Goal: Information Seeking & Learning: Learn about a topic

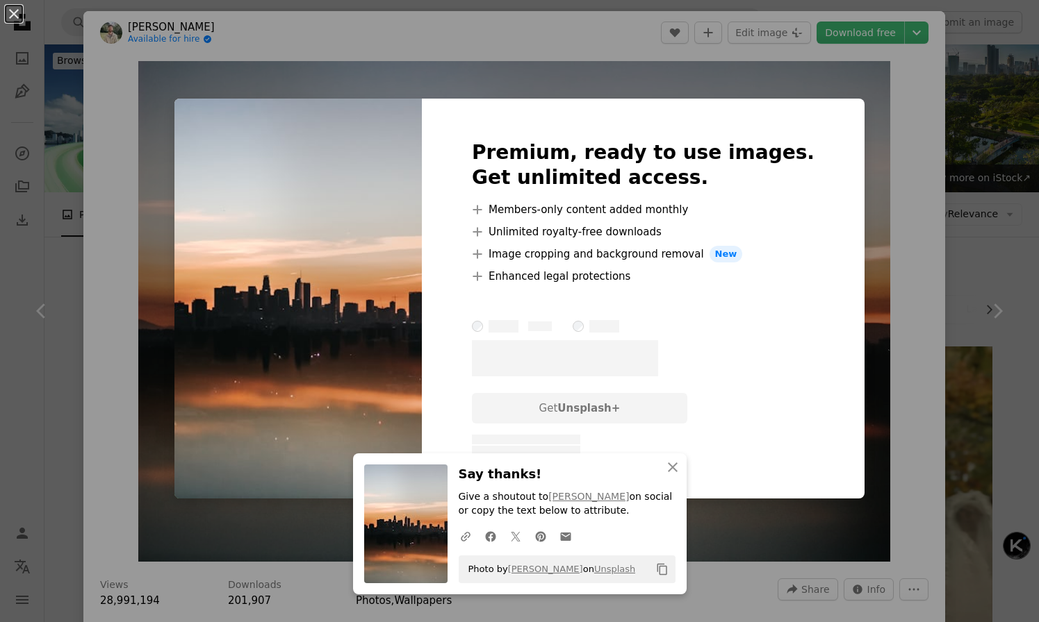
scroll to position [2563, 0]
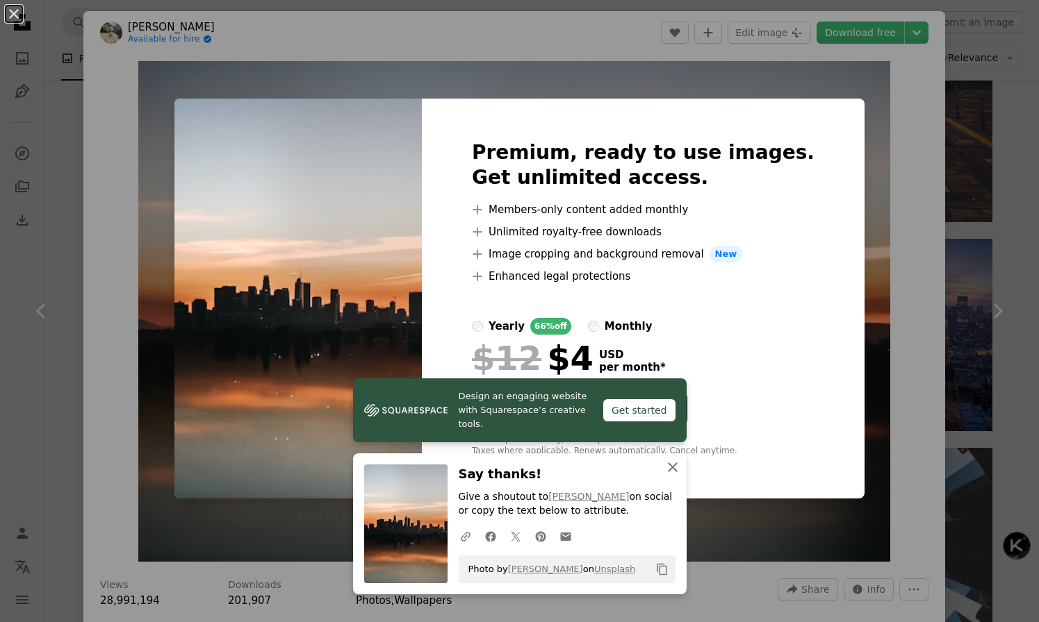
click at [674, 466] on icon "An X shape" at bounding box center [672, 467] width 17 height 17
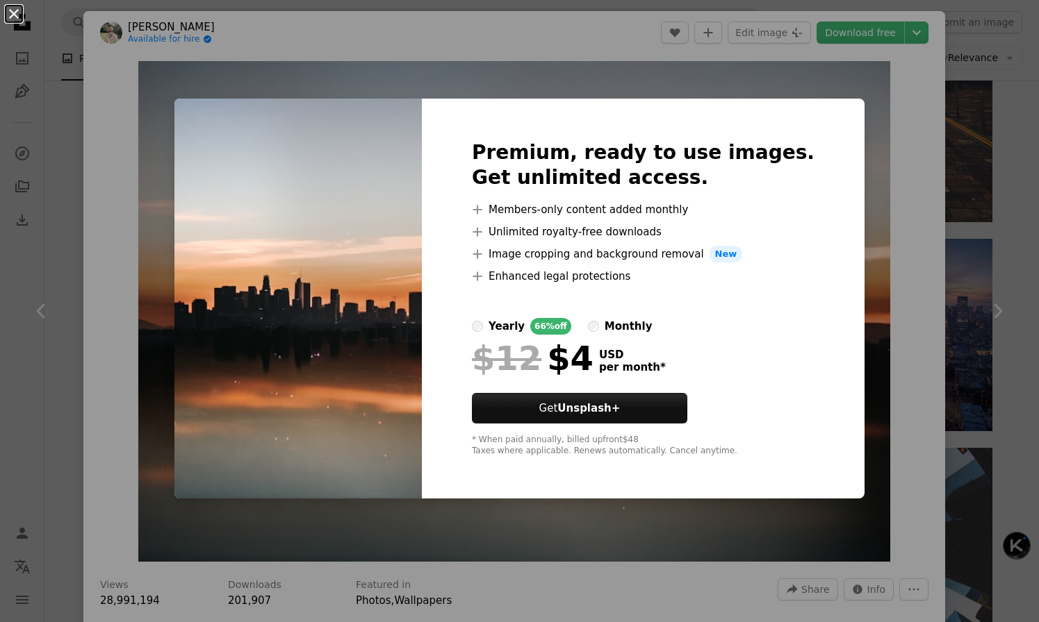
click at [14, 8] on button "An X shape" at bounding box center [14, 14] width 17 height 17
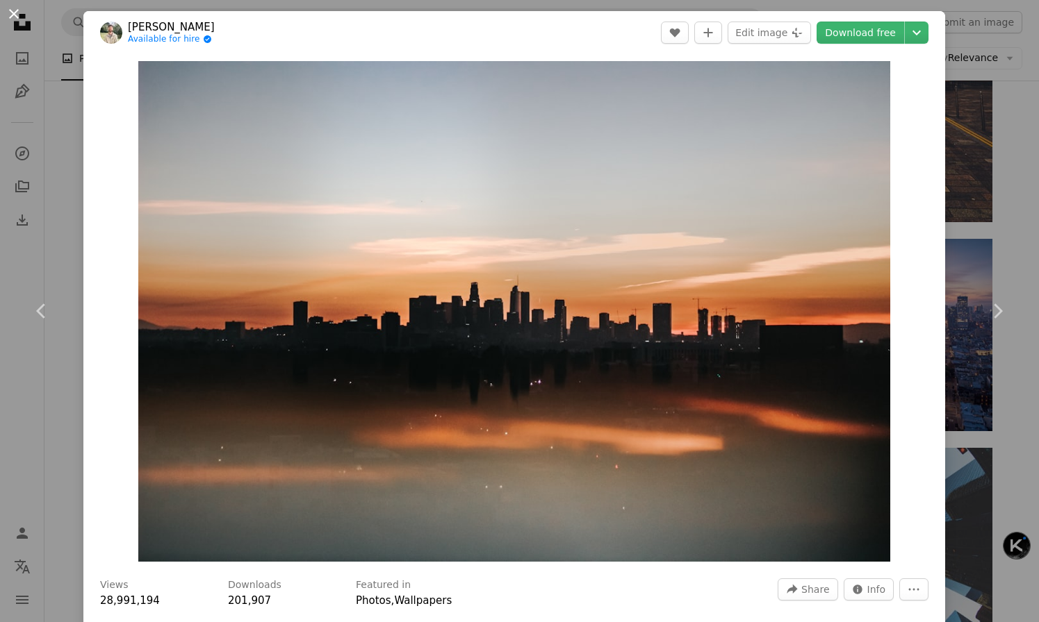
click at [13, 17] on button "An X shape" at bounding box center [14, 14] width 17 height 17
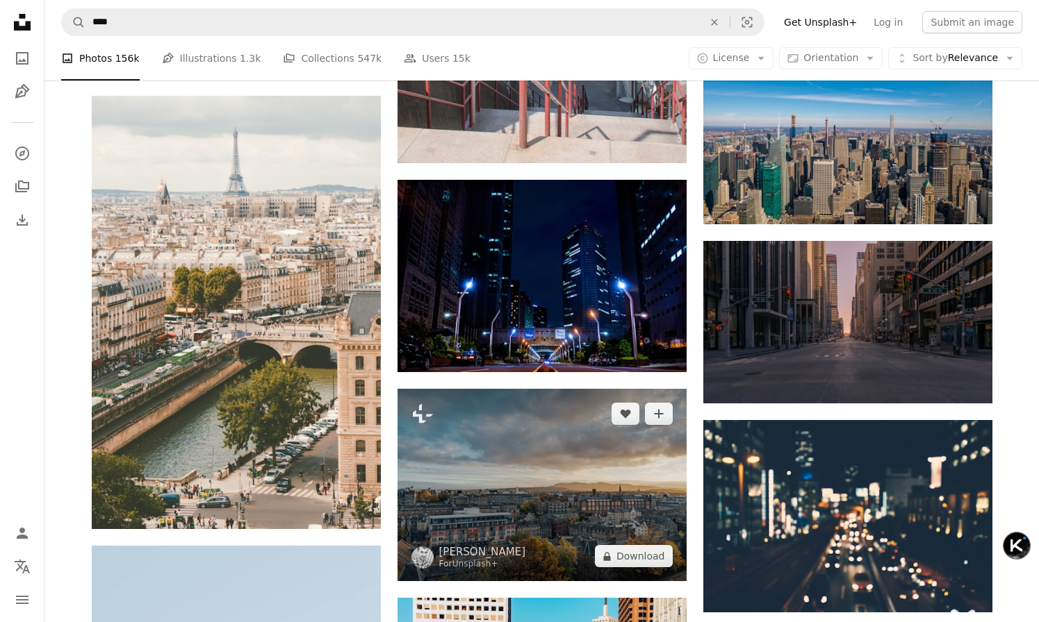
scroll to position [11347, 0]
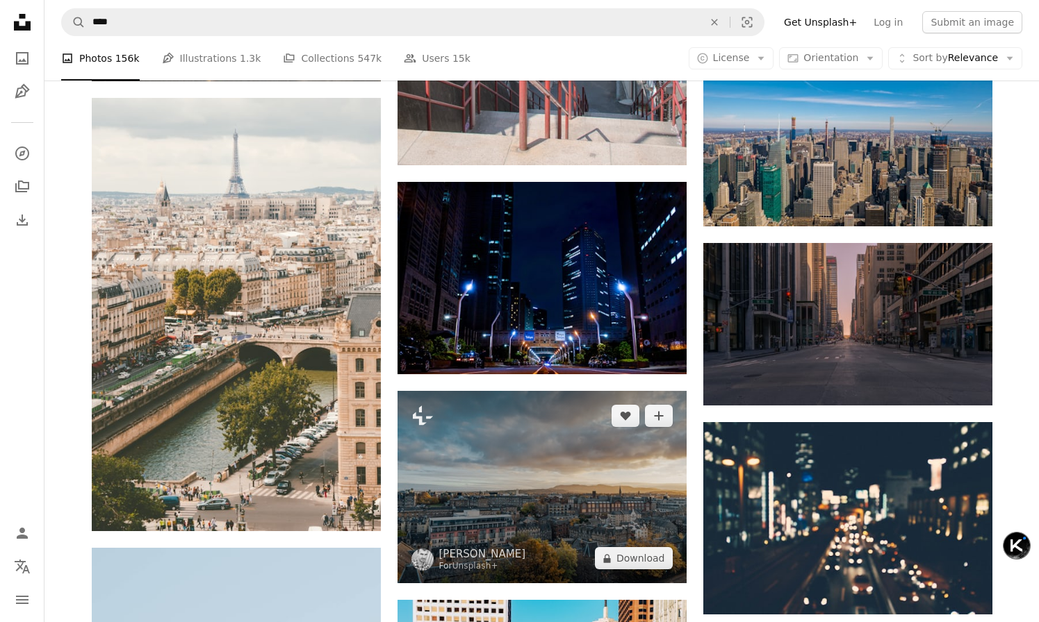
click at [540, 391] on img at bounding box center [541, 487] width 289 height 192
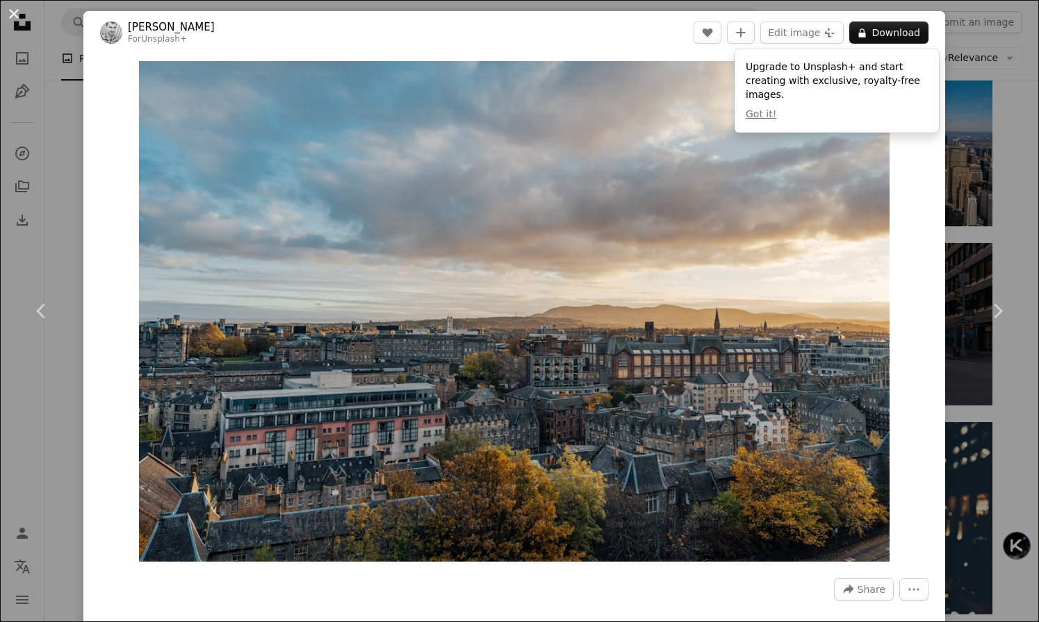
click at [19, 15] on button "An X shape" at bounding box center [14, 14] width 17 height 17
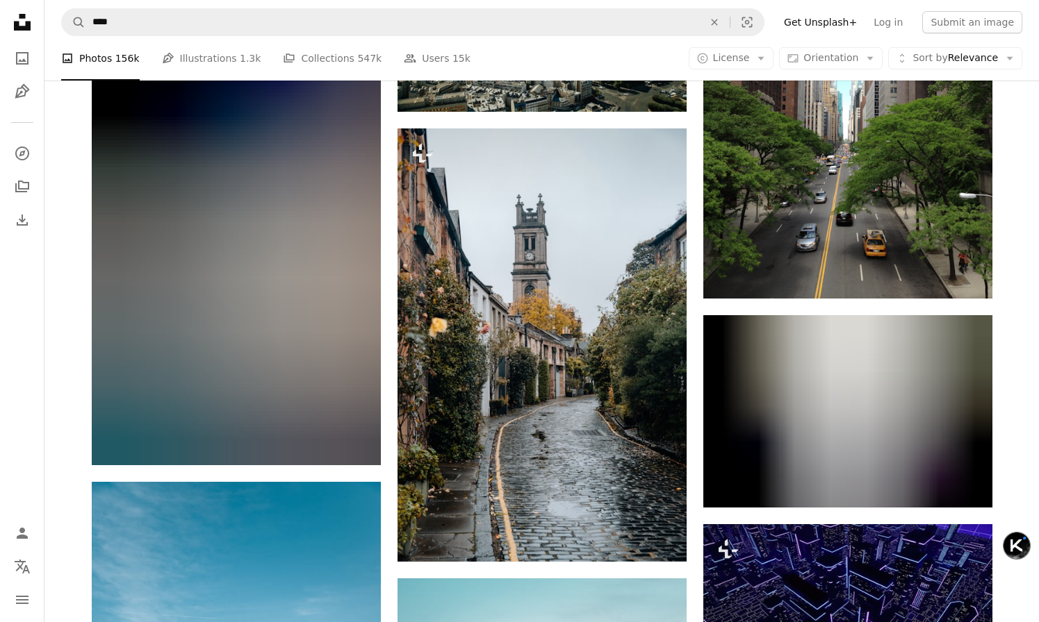
scroll to position [20315, 0]
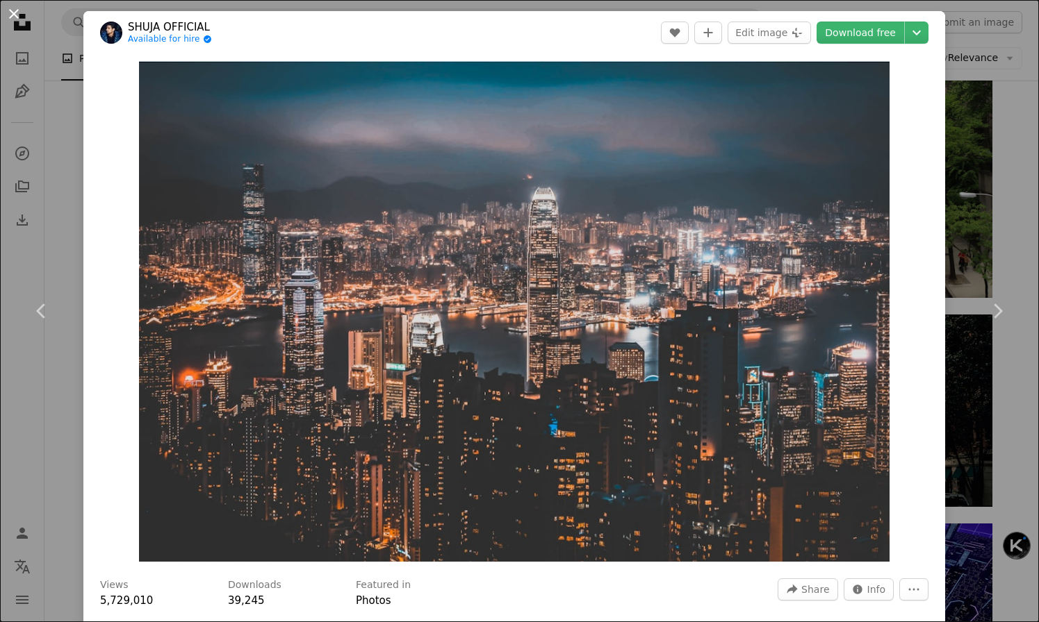
click at [15, 15] on button "An X shape" at bounding box center [14, 14] width 17 height 17
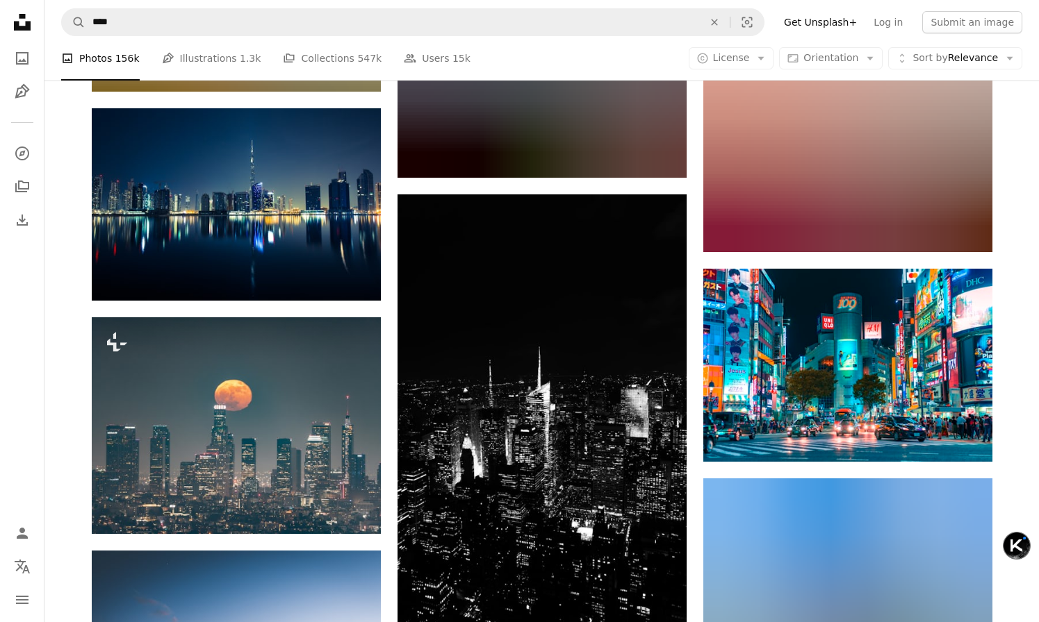
scroll to position [21791, 0]
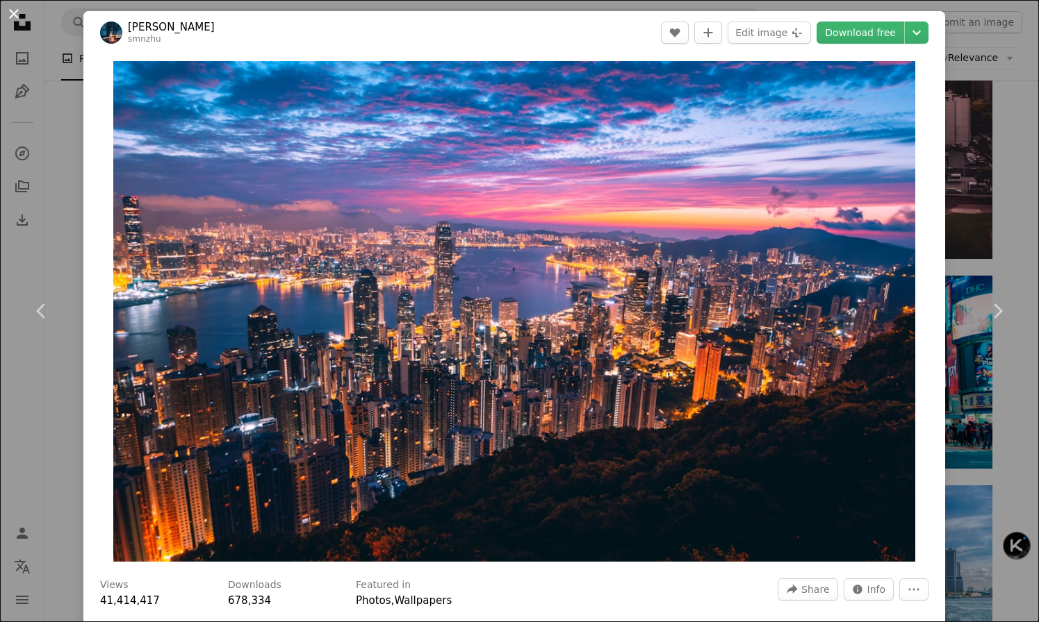
click at [15, 15] on button "An X shape" at bounding box center [14, 14] width 17 height 17
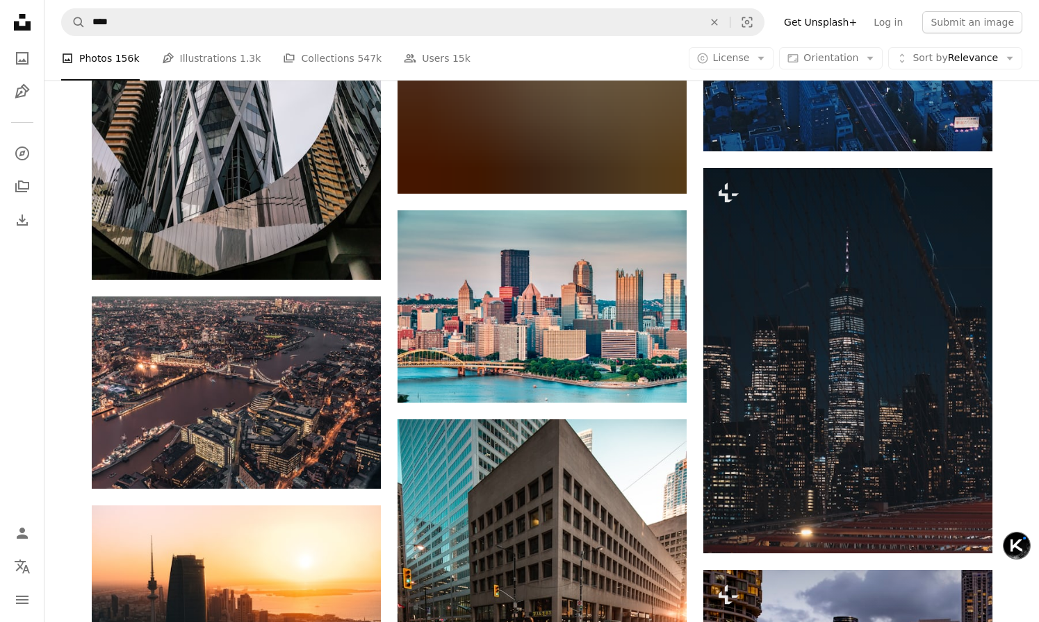
scroll to position [31603, 0]
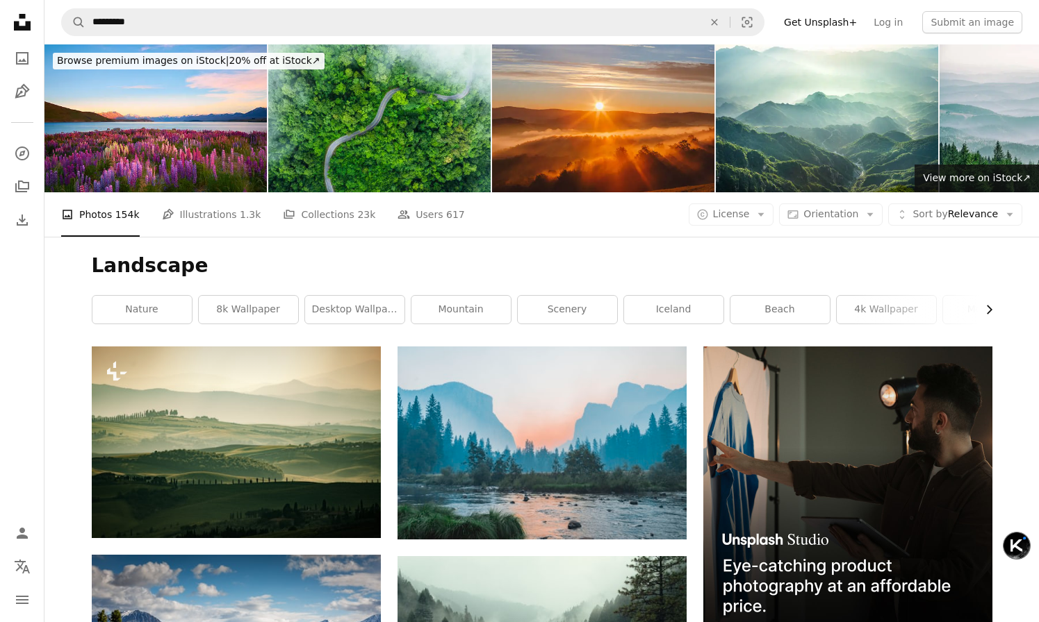
click at [993, 303] on icon "Chevron right" at bounding box center [989, 310] width 14 height 14
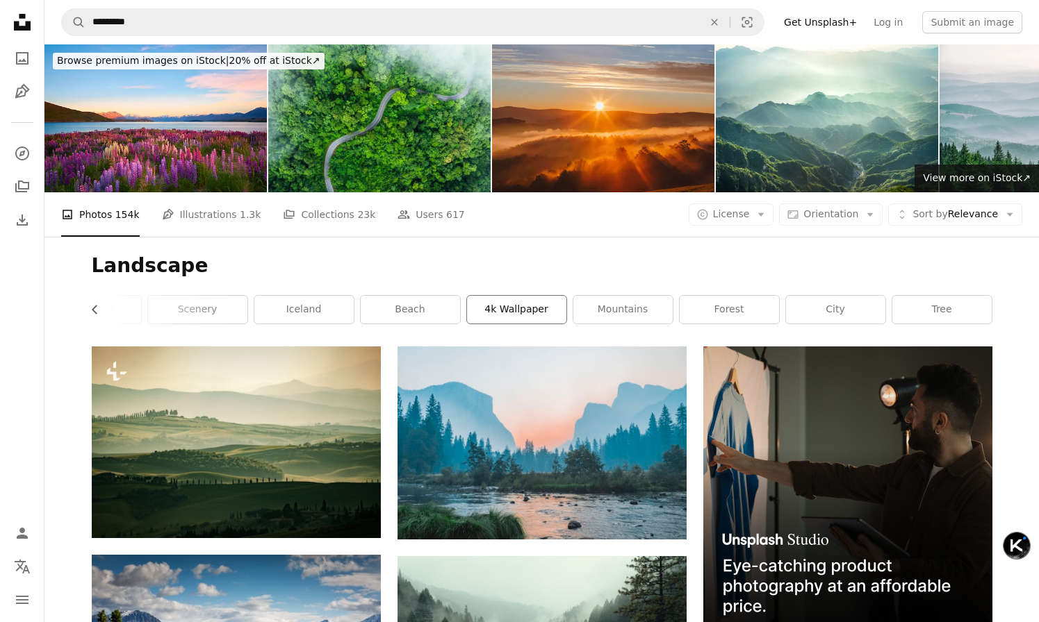
click at [526, 296] on link "4k wallpaper" at bounding box center [516, 310] width 99 height 28
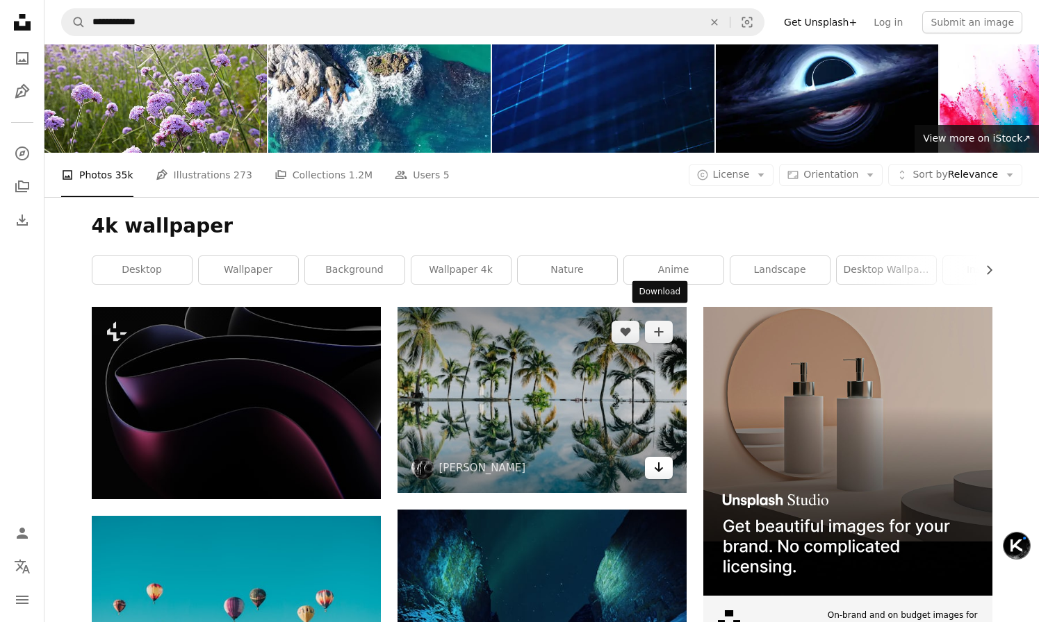
scroll to position [35, 0]
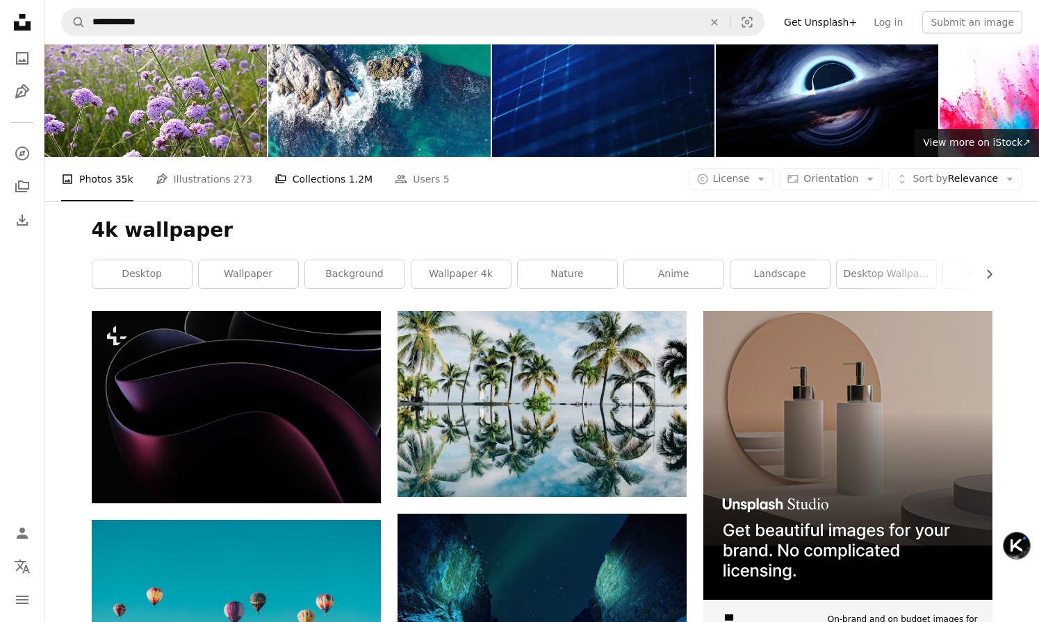
click at [337, 157] on link "A stack of folders Collections 1.2M" at bounding box center [323, 179] width 98 height 44
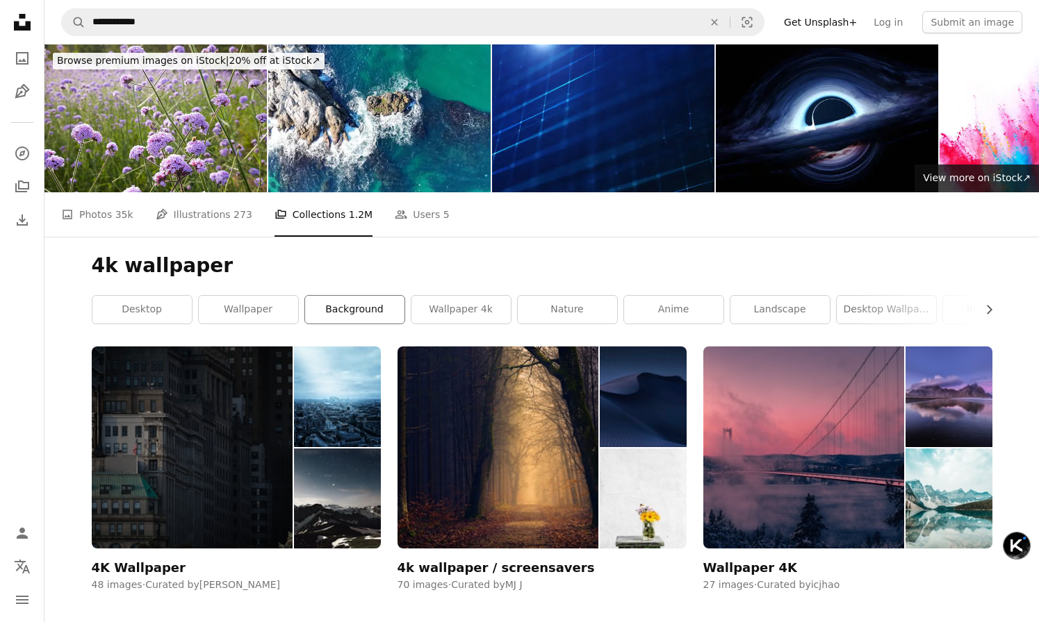
click at [346, 296] on link "background" at bounding box center [354, 310] width 99 height 28
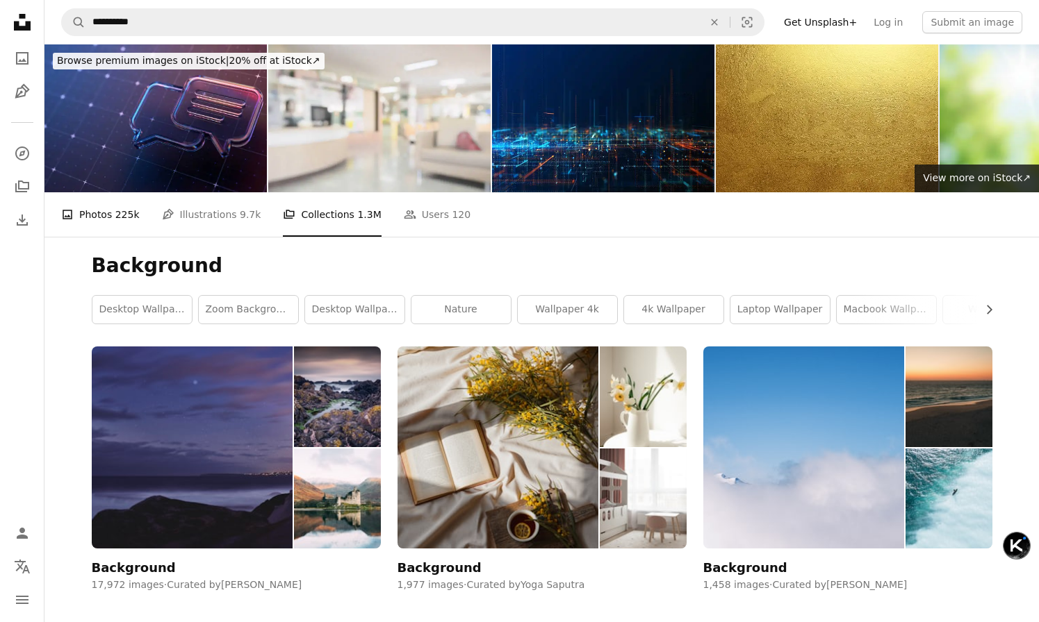
click at [110, 192] on link "A photo Photos 225k" at bounding box center [100, 214] width 78 height 44
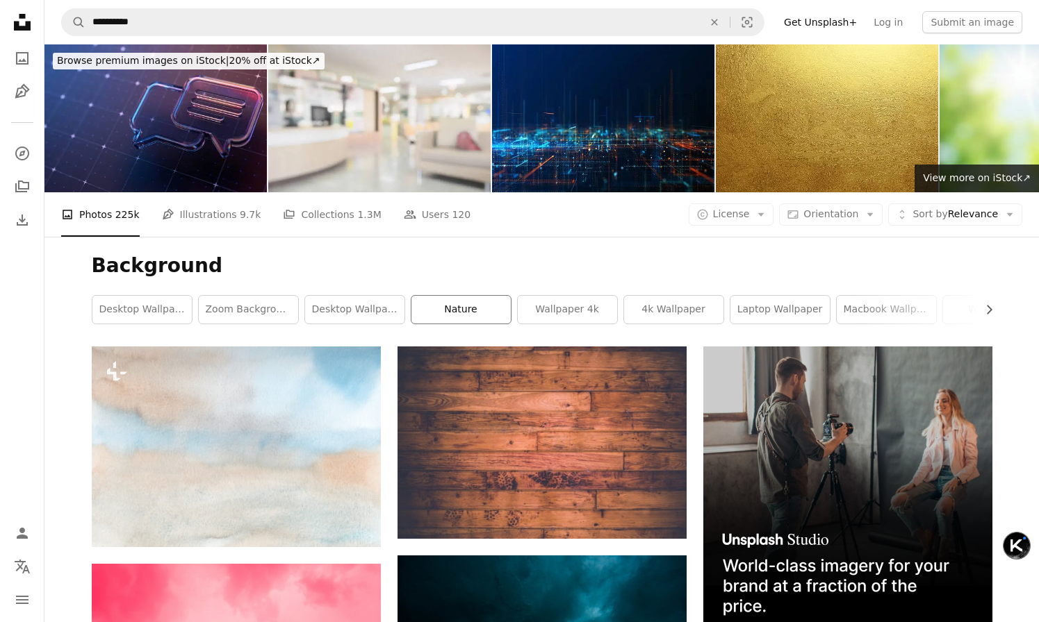
click at [454, 296] on link "nature" at bounding box center [460, 310] width 99 height 28
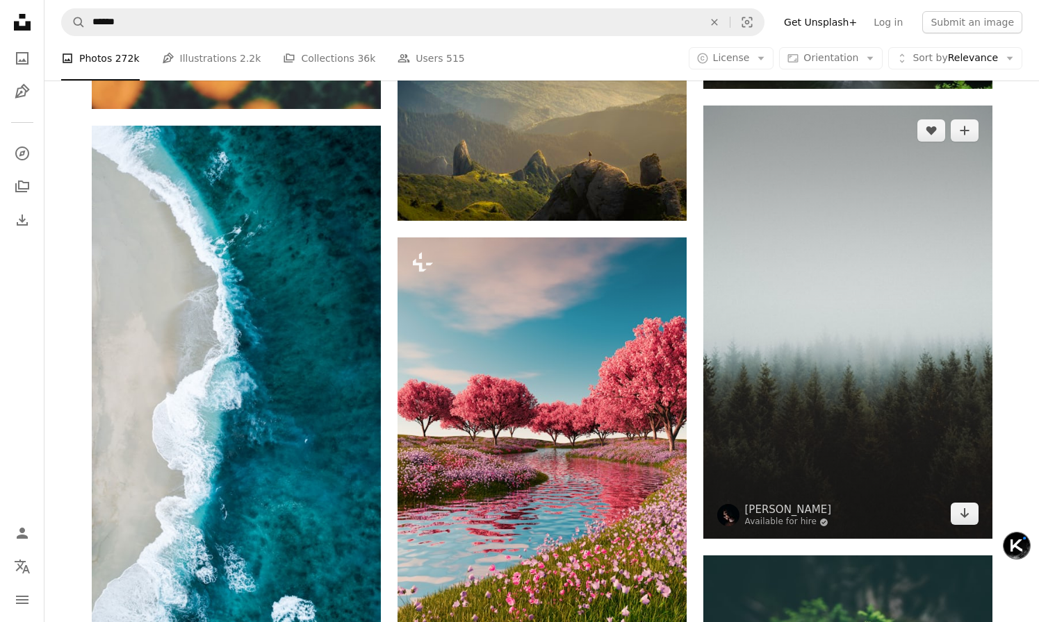
scroll to position [2456, 0]
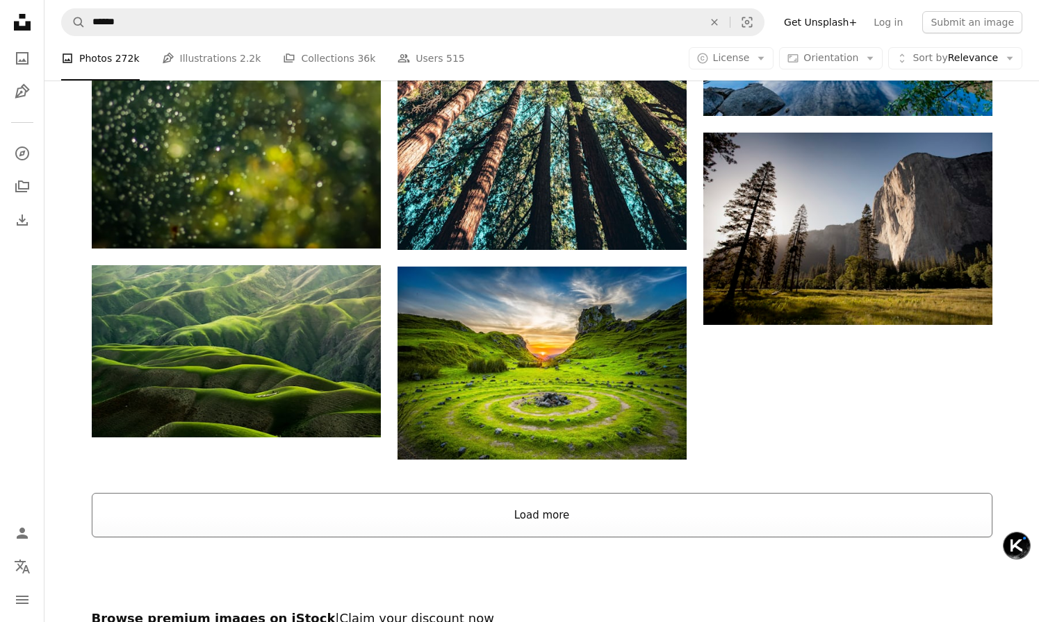
click at [568, 493] on button "Load more" at bounding box center [542, 515] width 900 height 44
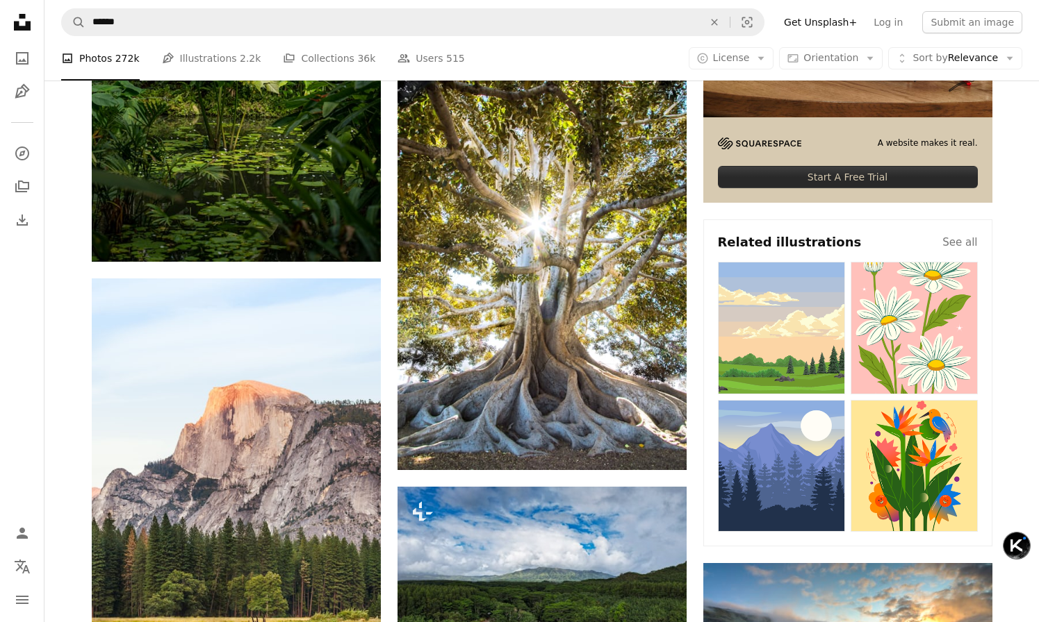
scroll to position [0, 0]
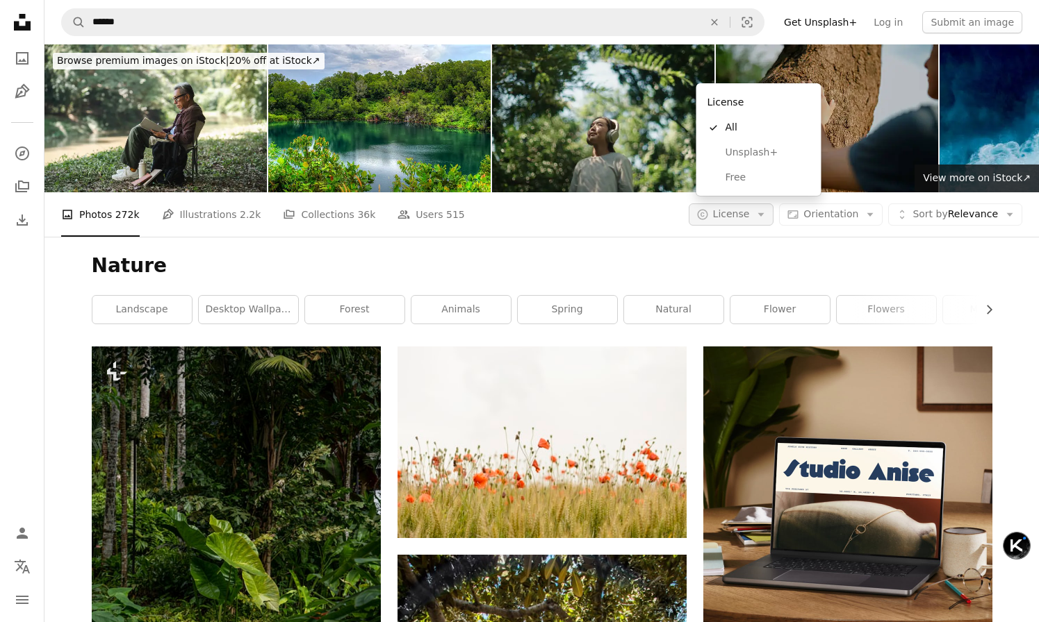
click at [767, 208] on icon "Arrow down" at bounding box center [760, 214] width 13 height 13
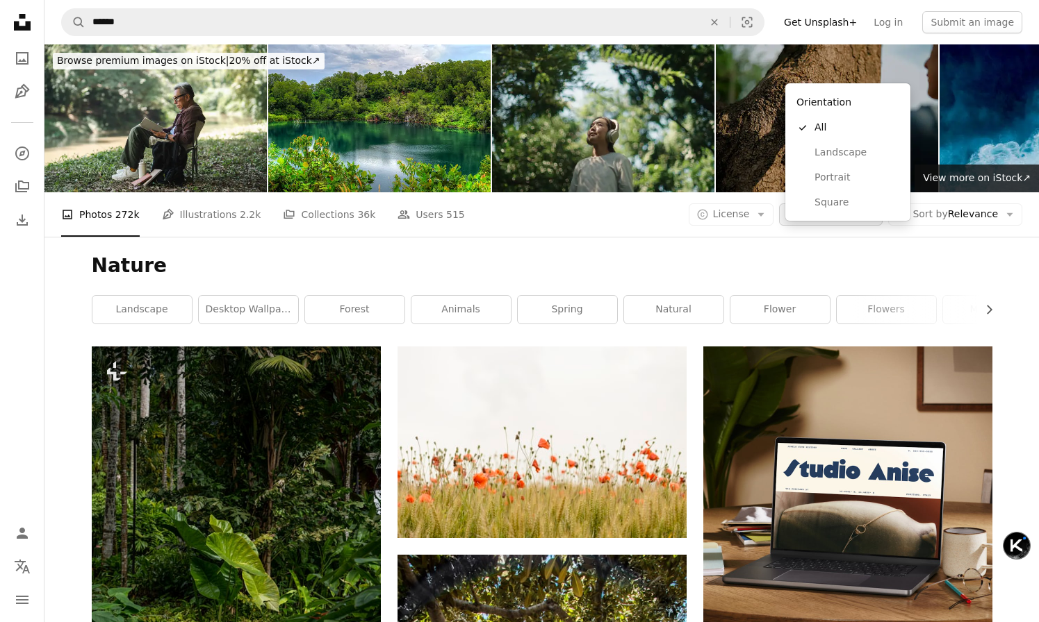
click at [872, 208] on icon "Arrow down" at bounding box center [869, 214] width 13 height 13
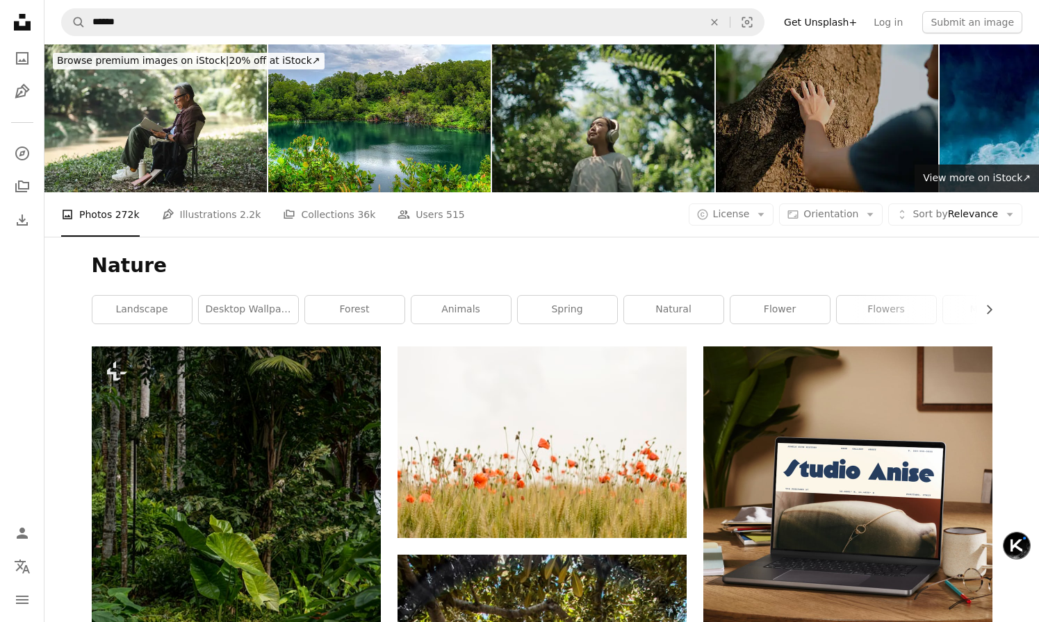
click at [767, 208] on icon "Arrow down" at bounding box center [760, 214] width 13 height 13
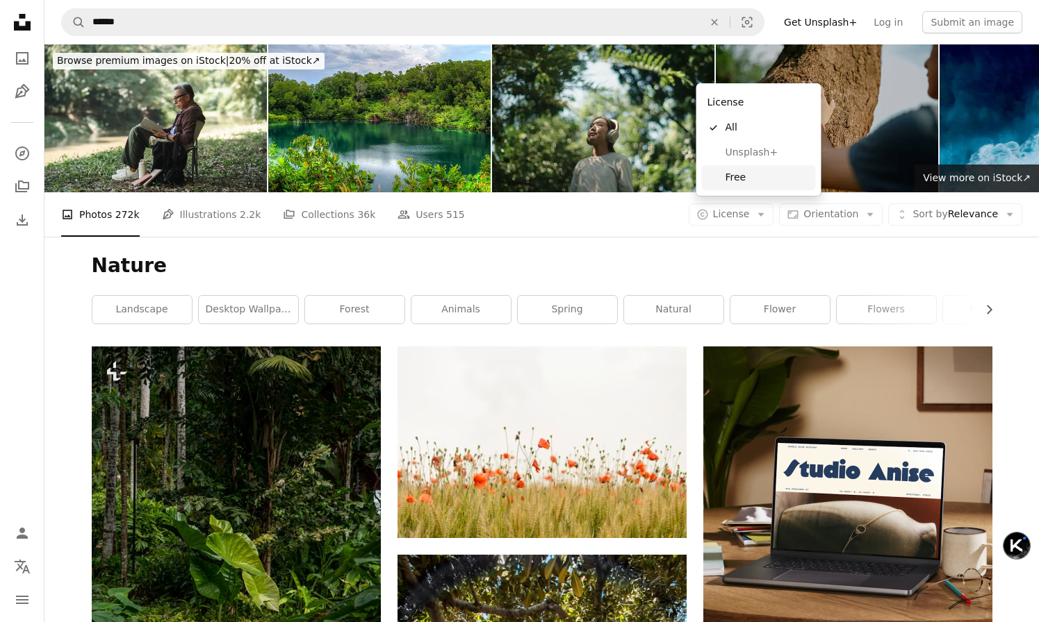
click at [743, 179] on span "Free" at bounding box center [767, 178] width 85 height 14
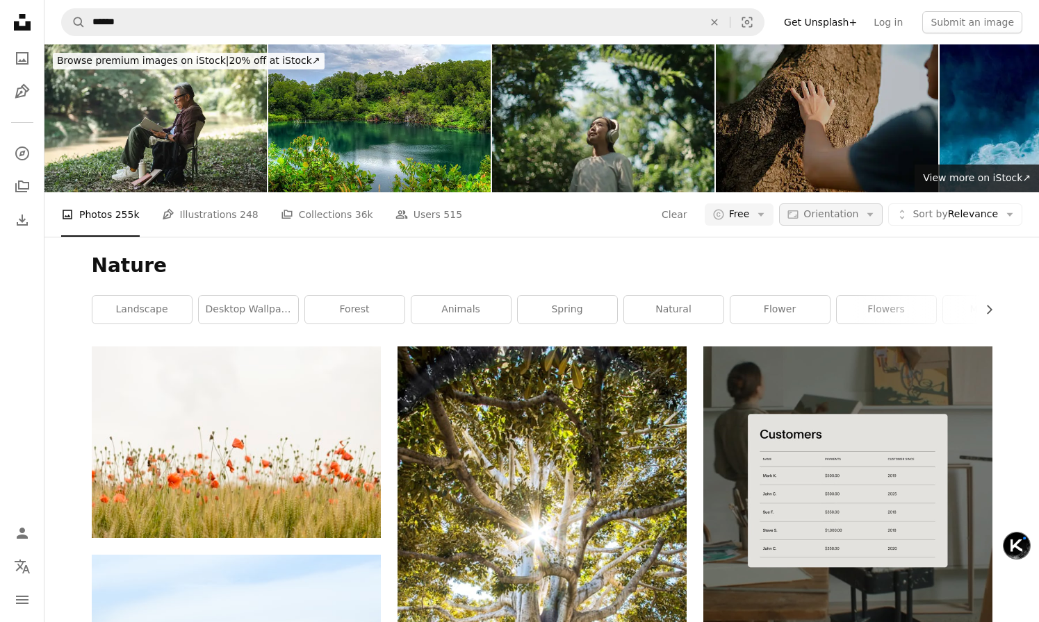
click at [875, 208] on icon "Arrow down" at bounding box center [869, 214] width 13 height 13
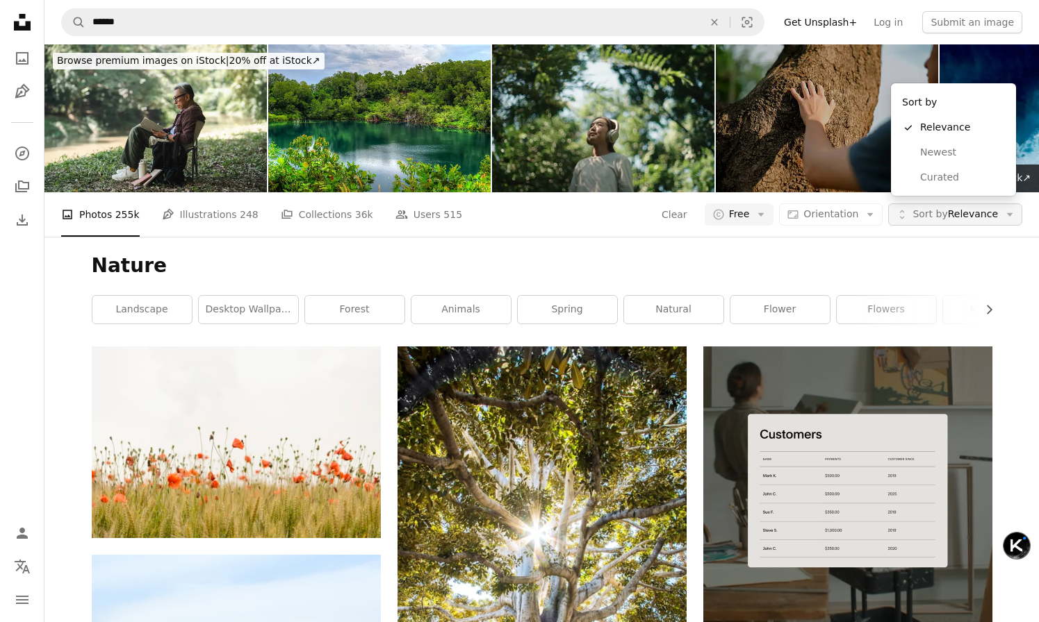
click at [1004, 208] on icon "Arrow down" at bounding box center [1009, 214] width 13 height 13
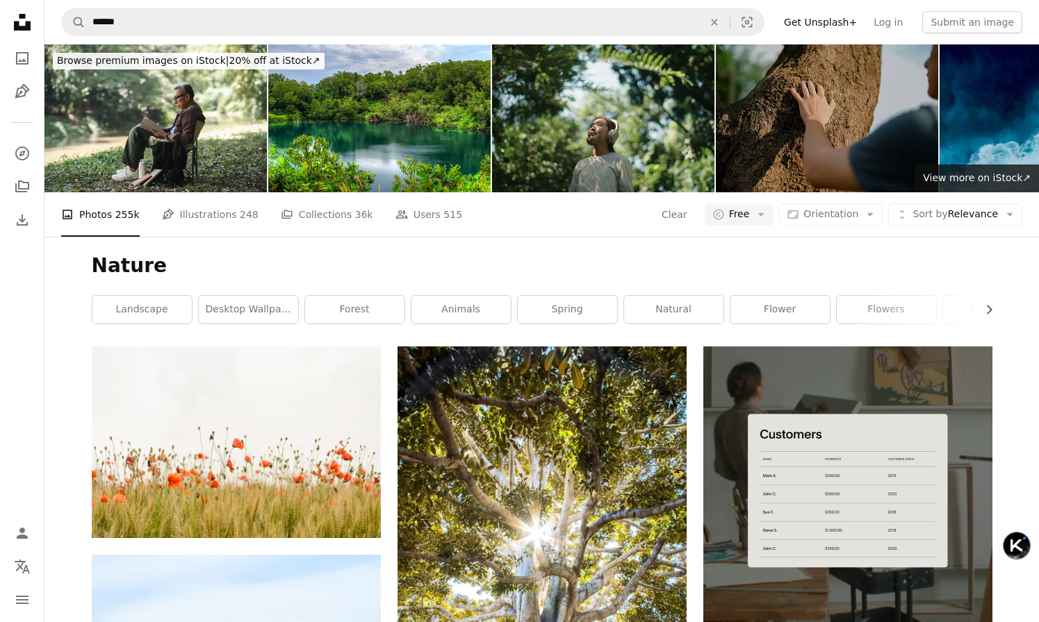
click at [22, 192] on icon "Collections" at bounding box center [22, 187] width 14 height 12
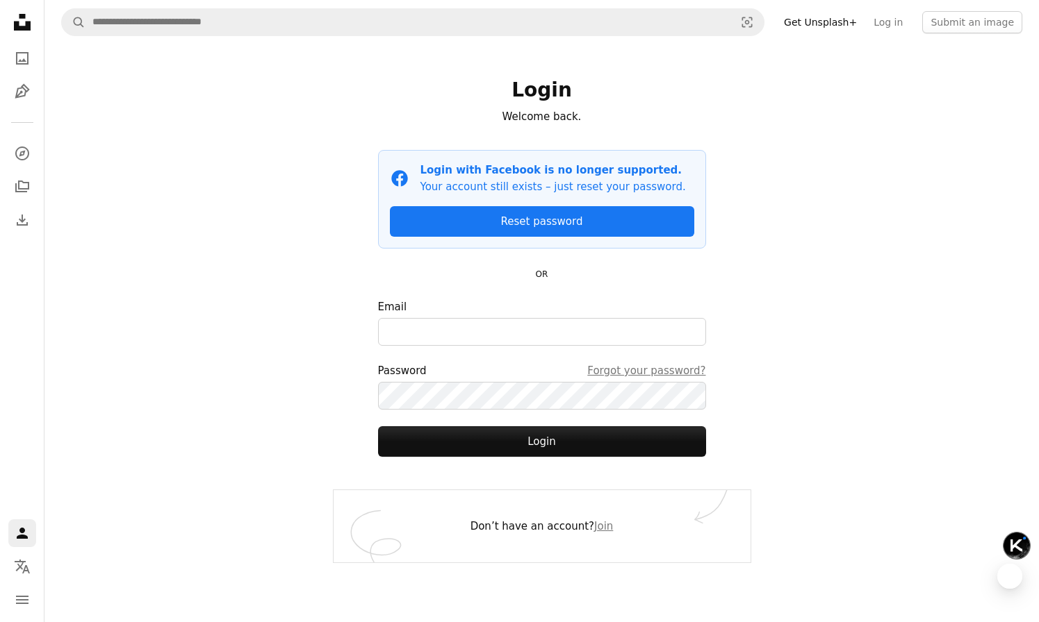
click at [20, 22] on icon "Unsplash logo Unsplash Home" at bounding box center [22, 22] width 28 height 28
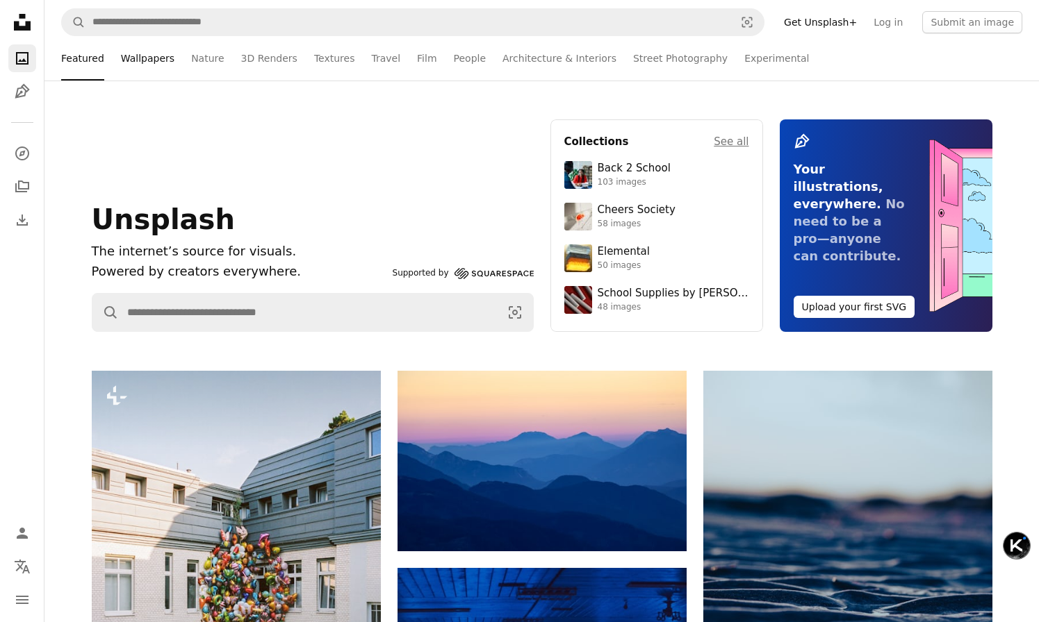
click at [151, 63] on link "Wallpapers" at bounding box center [147, 58] width 53 height 44
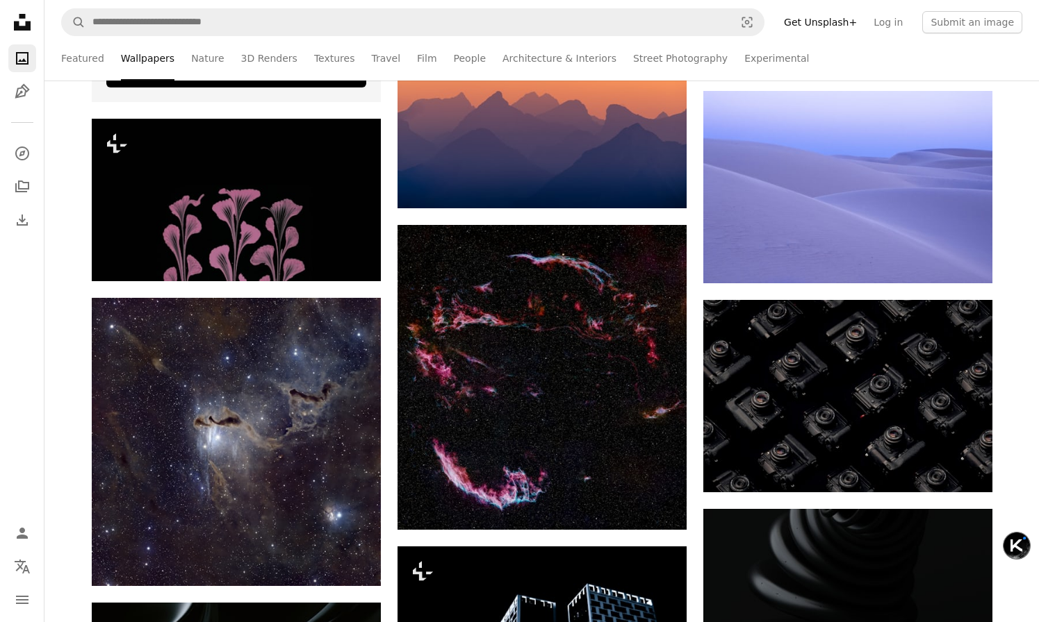
scroll to position [3698, 0]
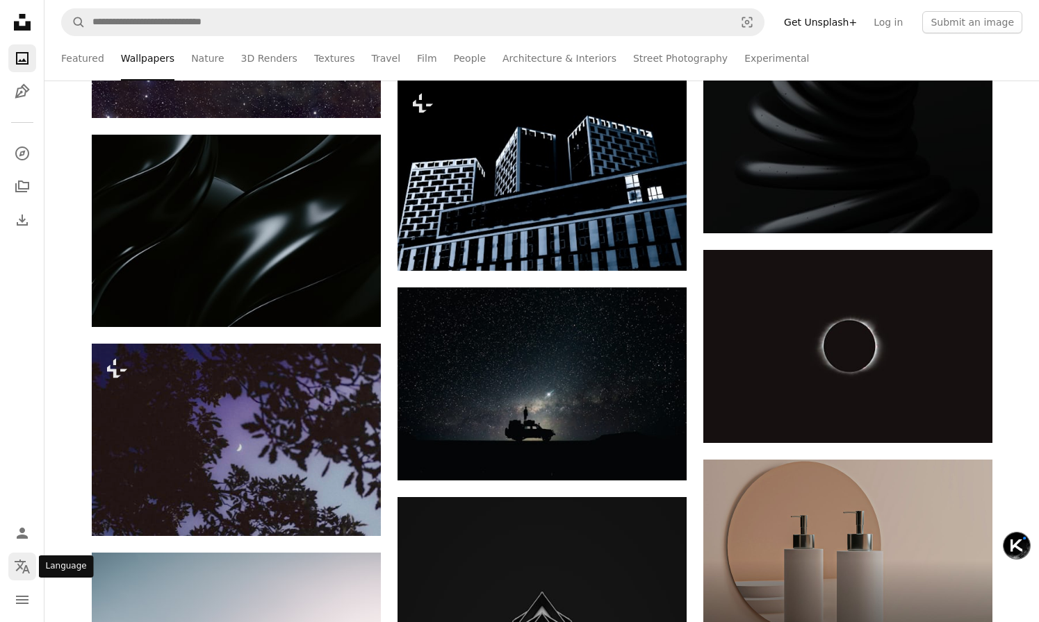
click at [22, 568] on icon "Localization icon" at bounding box center [22, 567] width 17 height 17
click at [23, 602] on icon "navigation menu" at bounding box center [22, 600] width 17 height 17
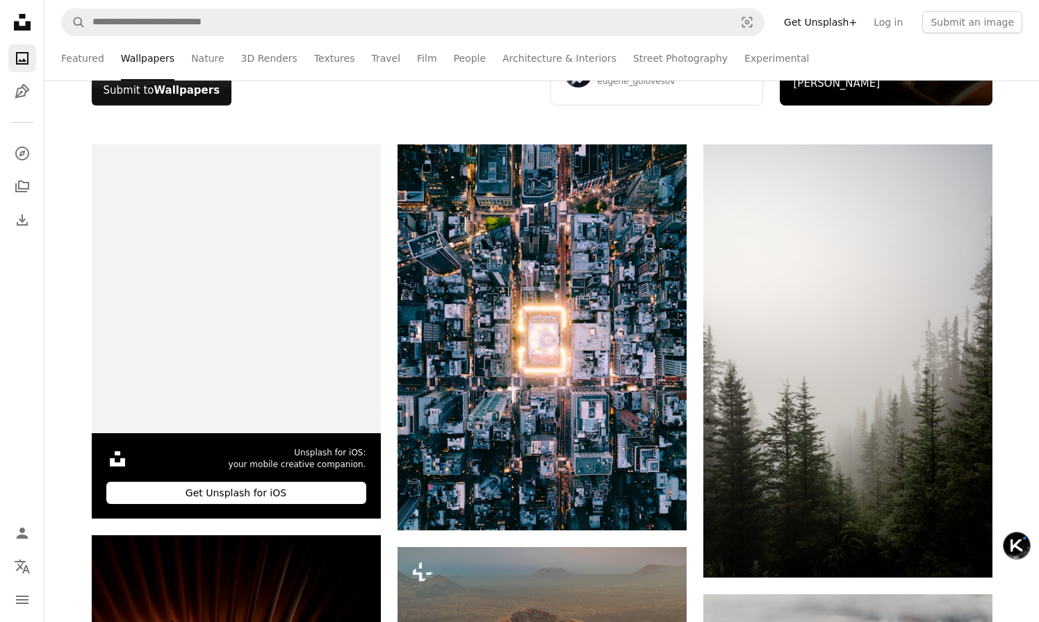
scroll to position [0, 0]
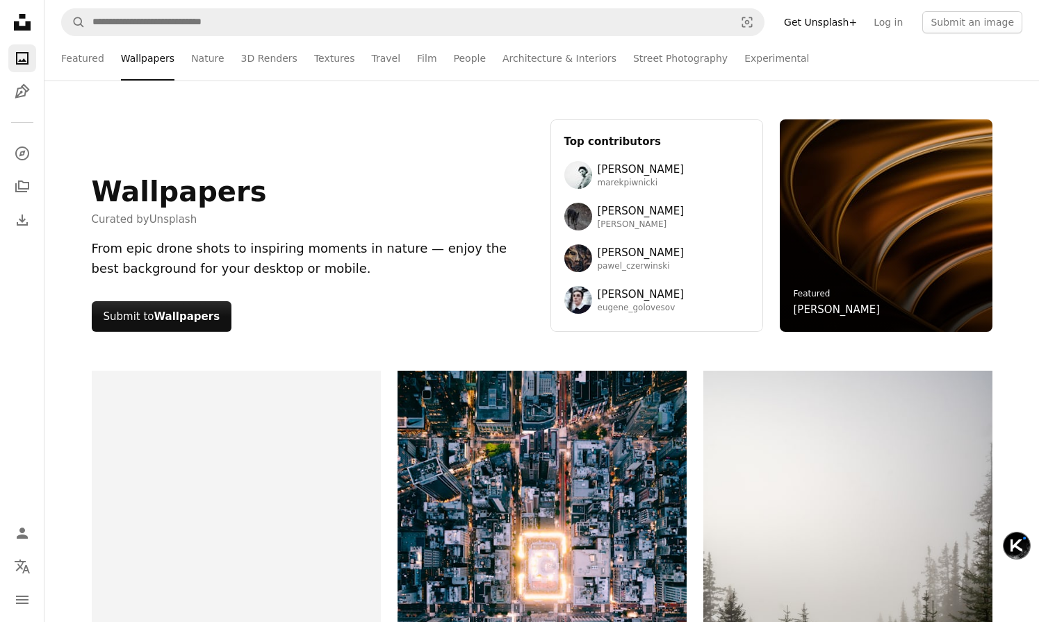
click at [164, 63] on li "Wallpapers" at bounding box center [147, 58] width 53 height 44
click at [139, 63] on li "Wallpapers" at bounding box center [147, 58] width 53 height 44
click at [633, 51] on link "Street Photography" at bounding box center [680, 58] width 94 height 44
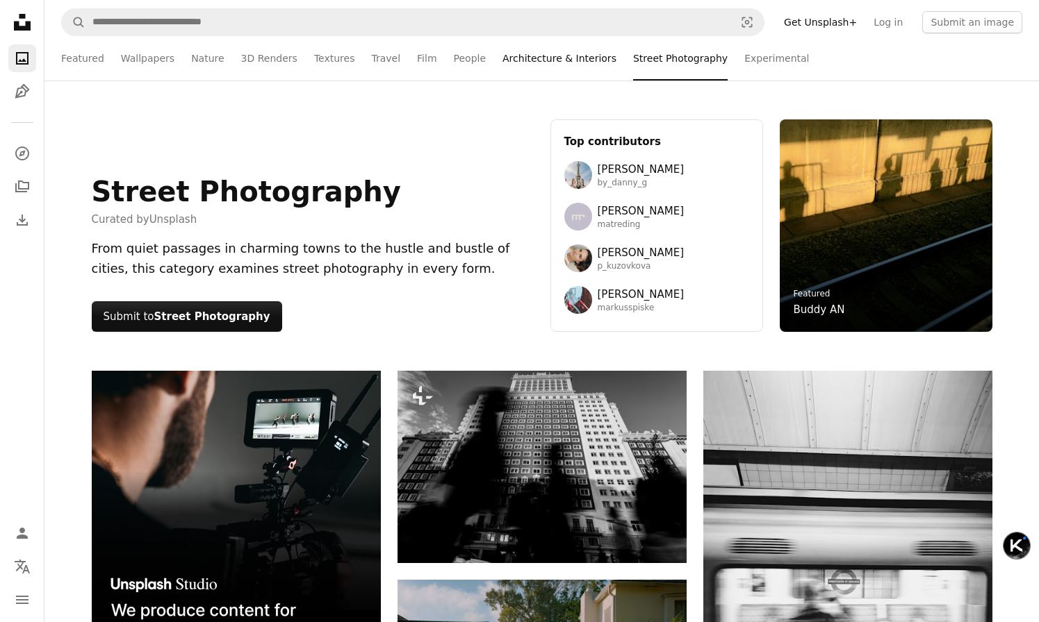
click at [558, 56] on link "Architecture & Interiors" at bounding box center [559, 58] width 114 height 44
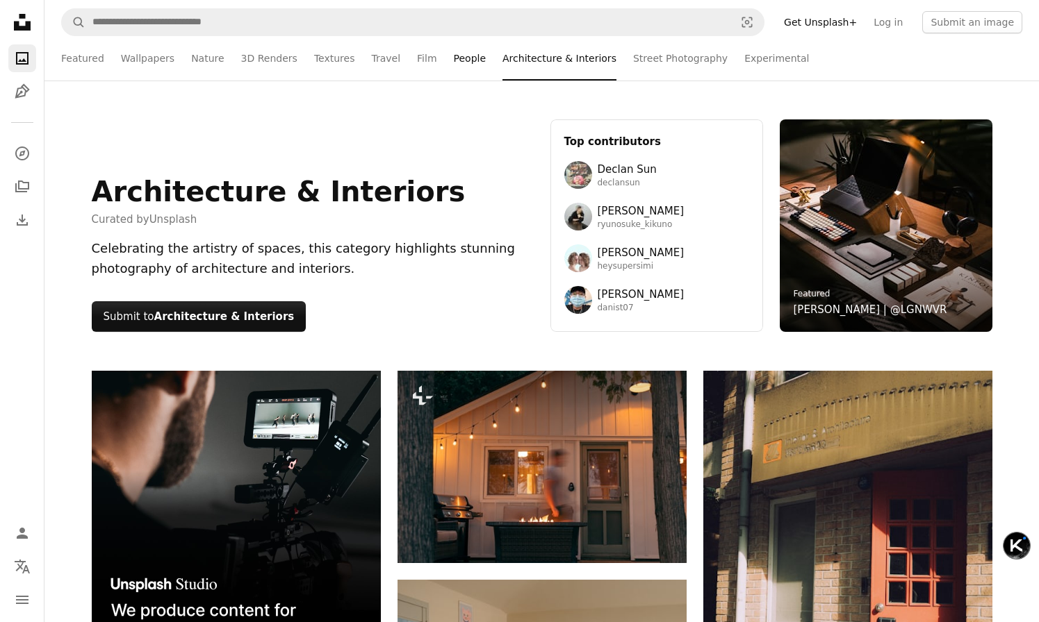
click at [454, 51] on link "People" at bounding box center [470, 58] width 33 height 44
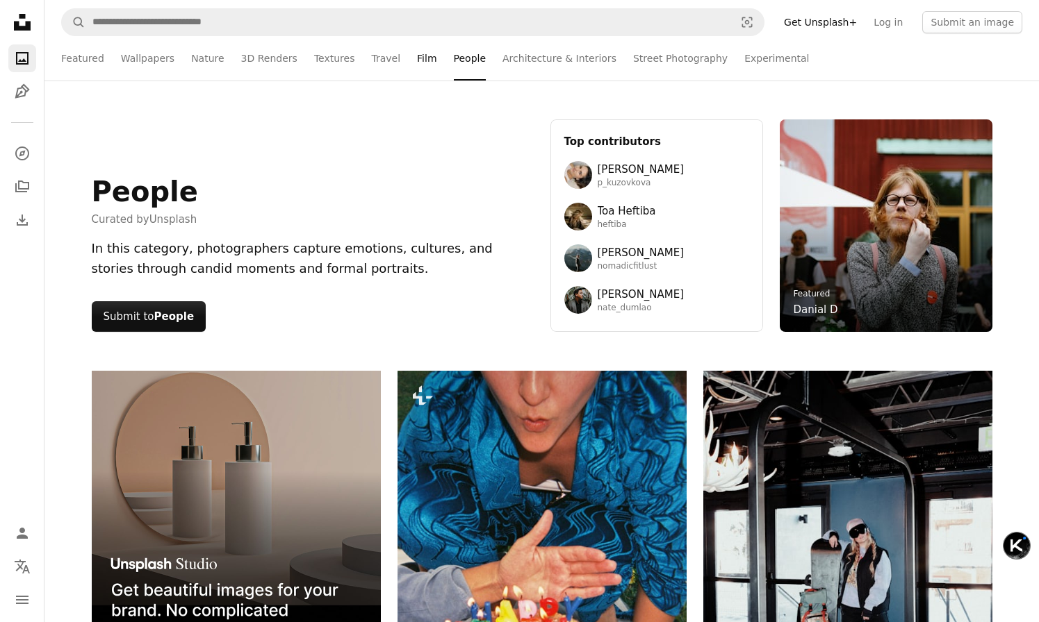
click at [417, 60] on link "Film" at bounding box center [426, 58] width 19 height 44
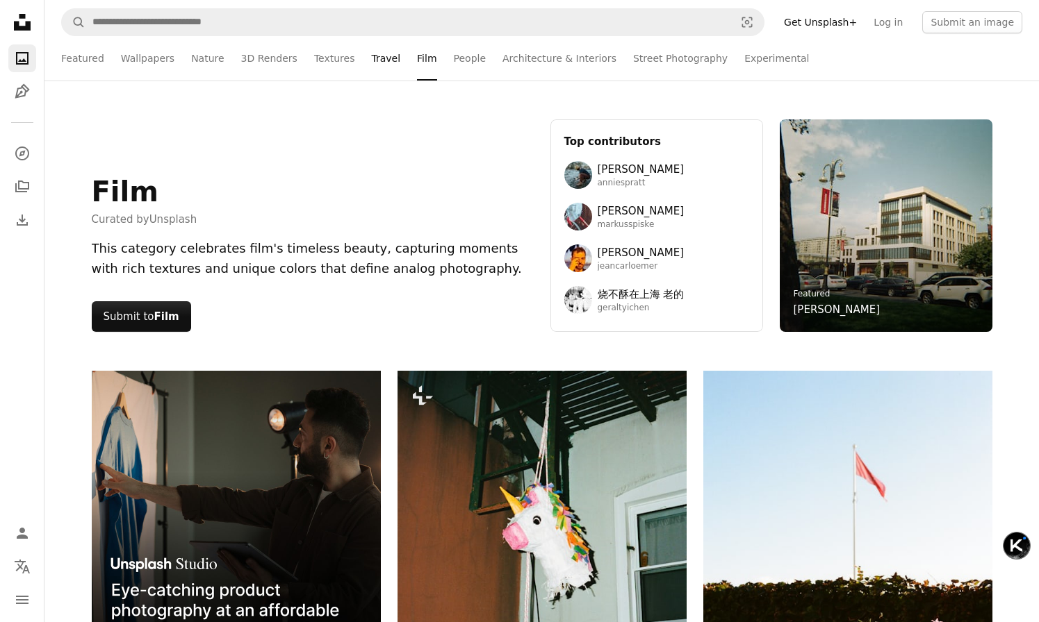
click at [377, 59] on link "Travel" at bounding box center [385, 58] width 29 height 44
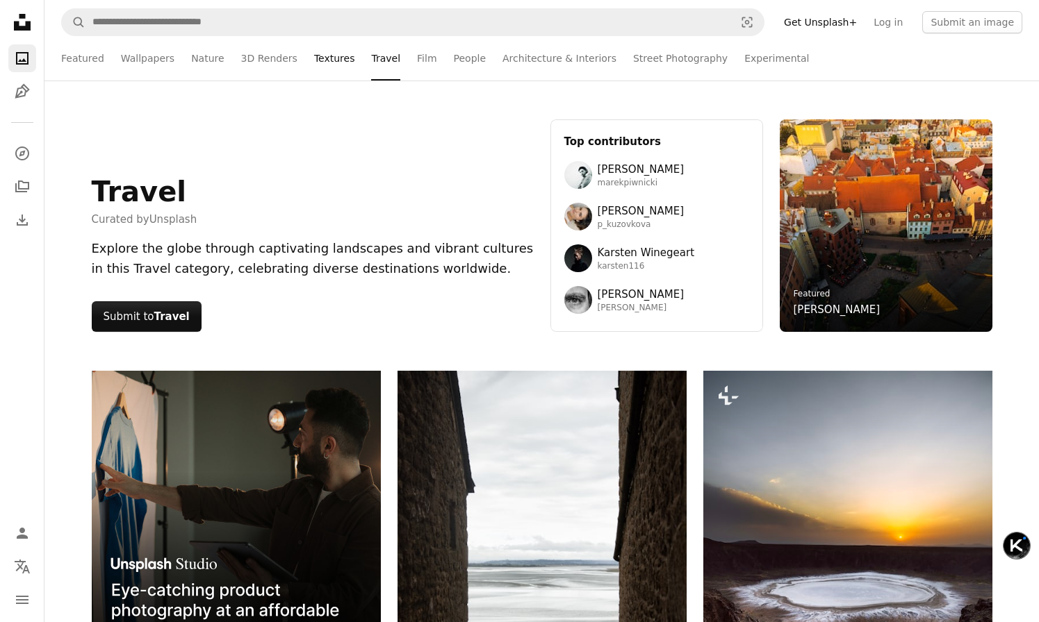
click at [327, 60] on link "Textures" at bounding box center [334, 58] width 41 height 44
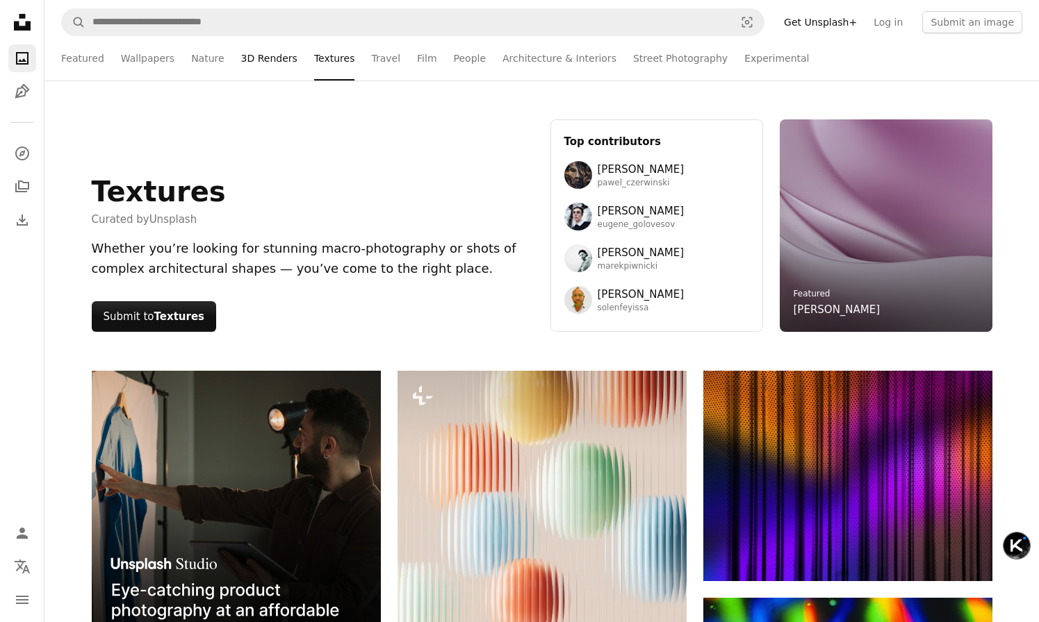
click at [275, 60] on link "3D Renders" at bounding box center [269, 58] width 56 height 44
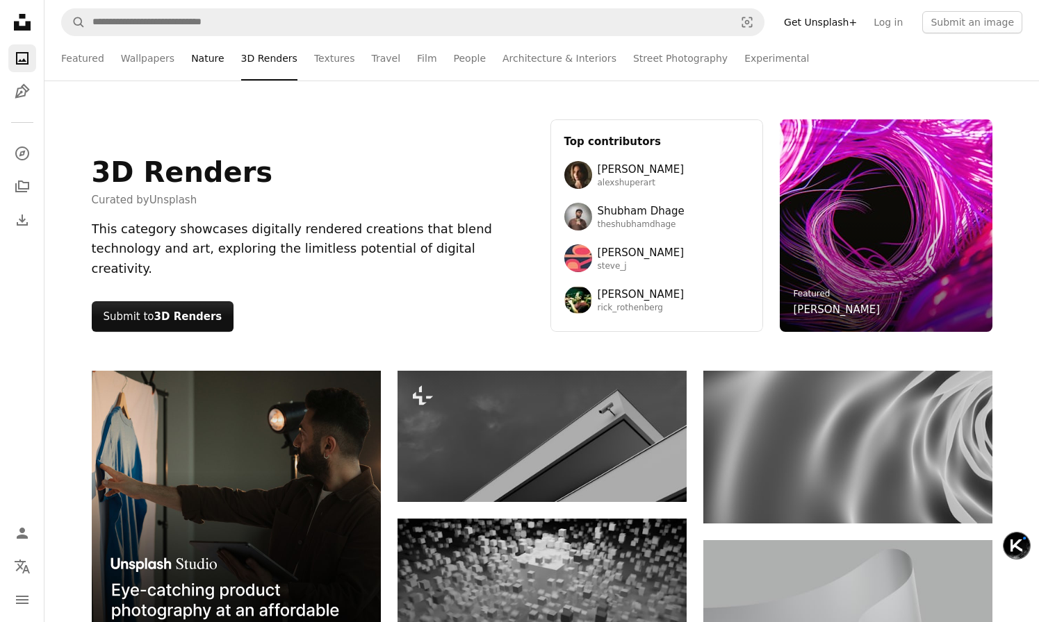
click at [202, 65] on link "Nature" at bounding box center [207, 58] width 33 height 44
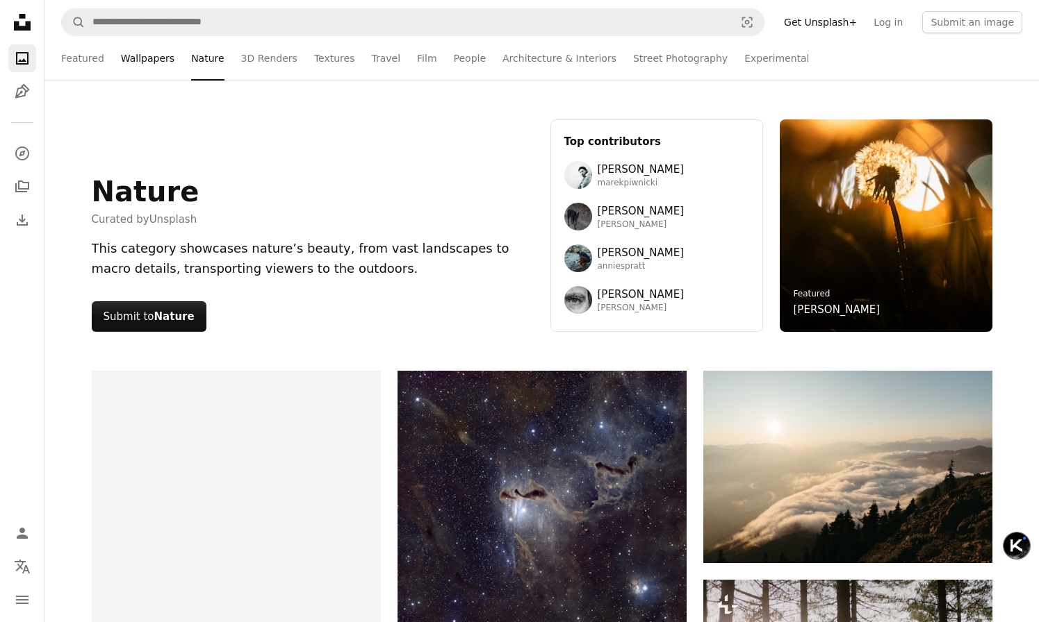
click at [151, 59] on link "Wallpapers" at bounding box center [147, 58] width 53 height 44
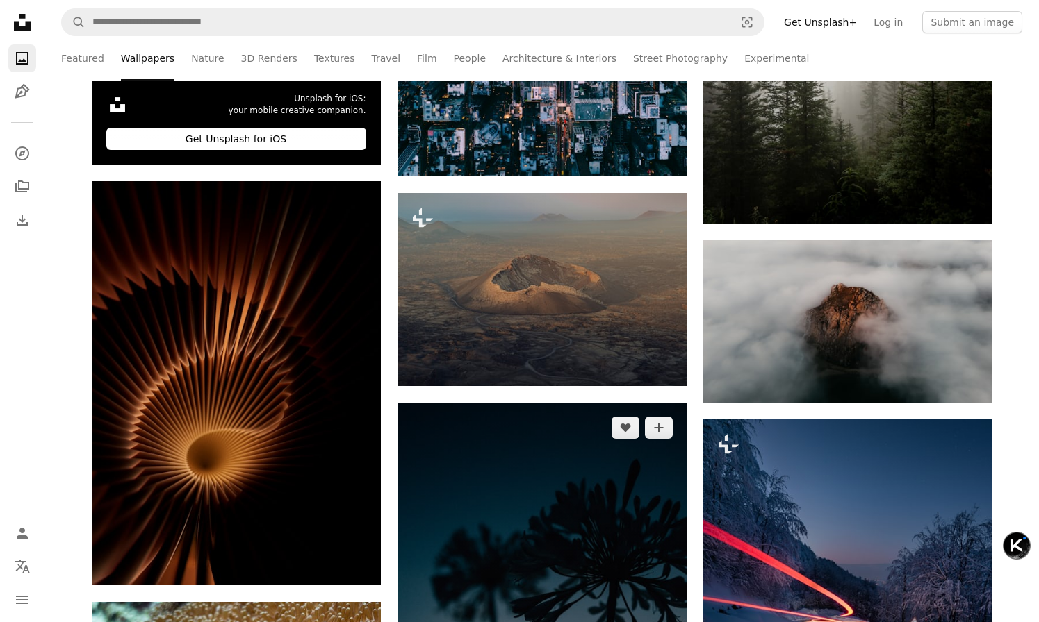
scroll to position [486, 0]
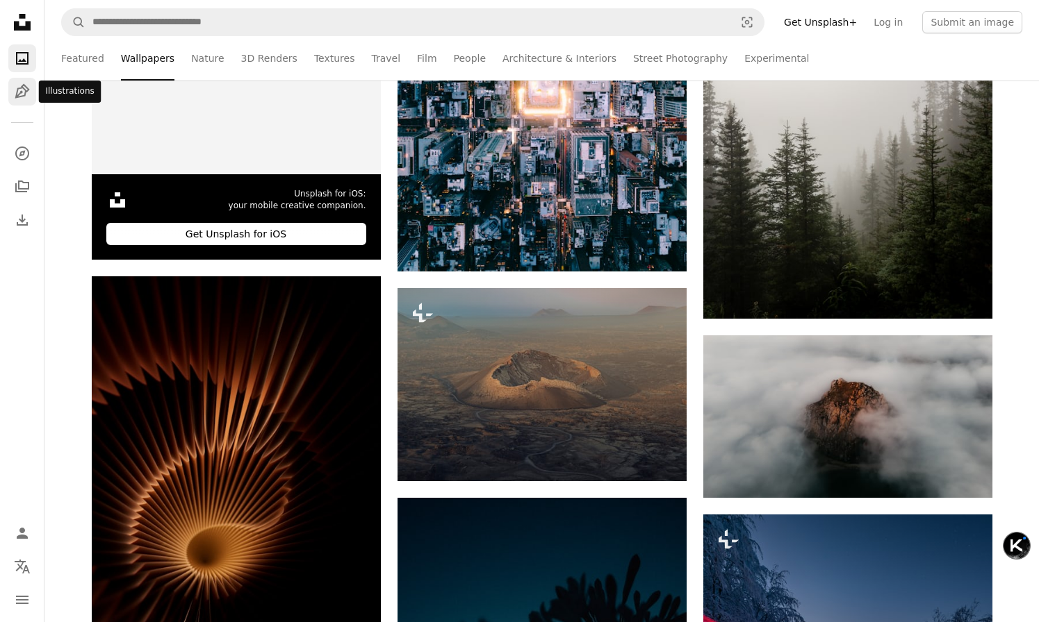
click at [22, 92] on icon "Illustrations" at bounding box center [22, 91] width 15 height 15
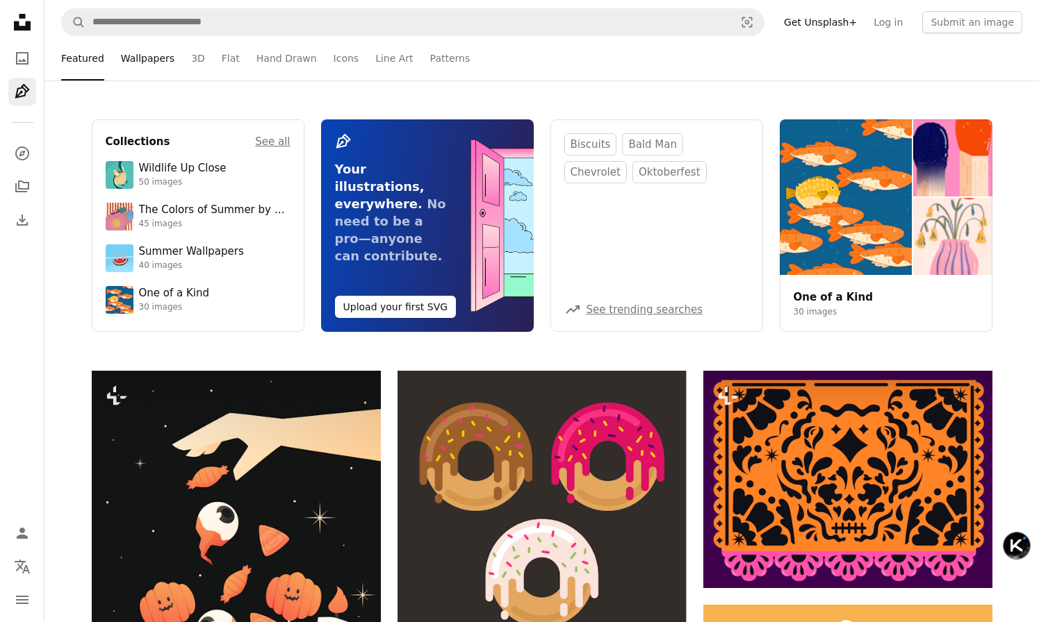
click at [156, 63] on link "Wallpapers" at bounding box center [147, 58] width 53 height 44
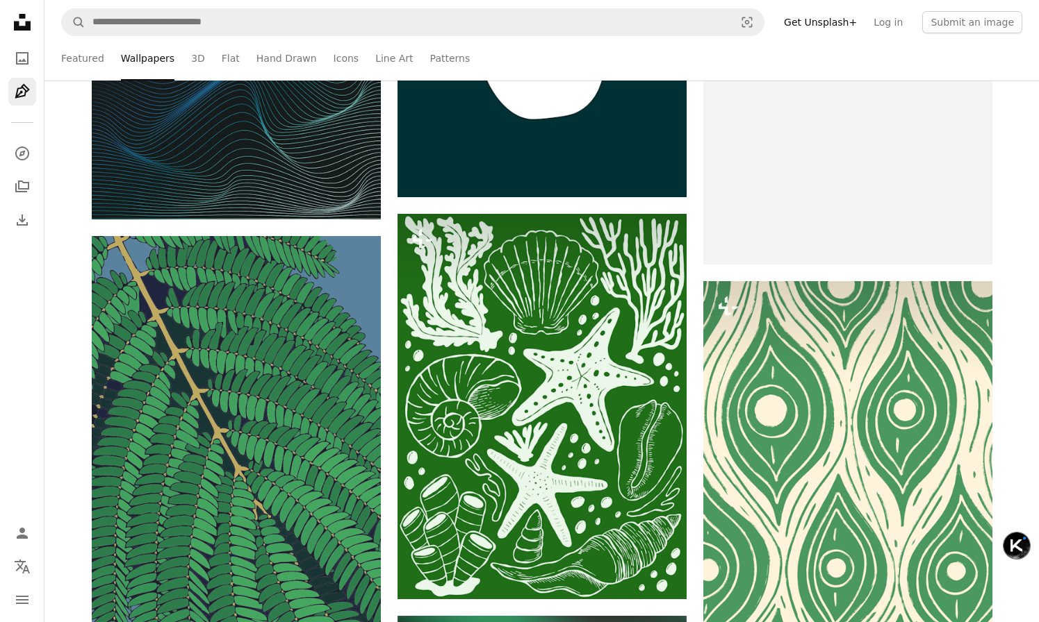
scroll to position [7454, 0]
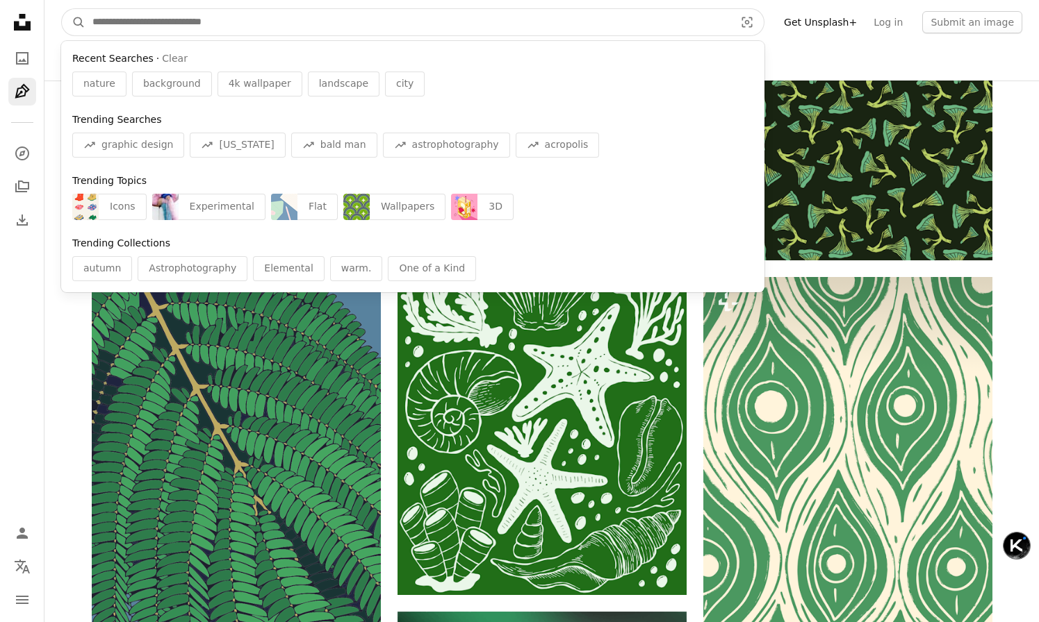
click at [210, 27] on input "Find visuals sitewide" at bounding box center [407, 22] width 645 height 26
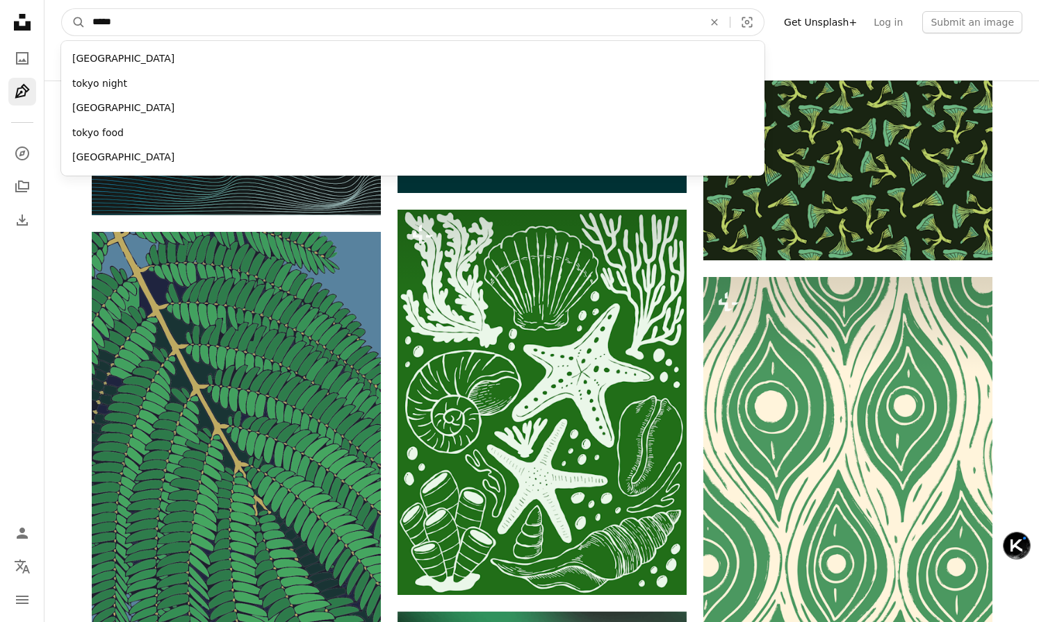
type input "*****"
click button "A magnifying glass" at bounding box center [74, 22] width 24 height 26
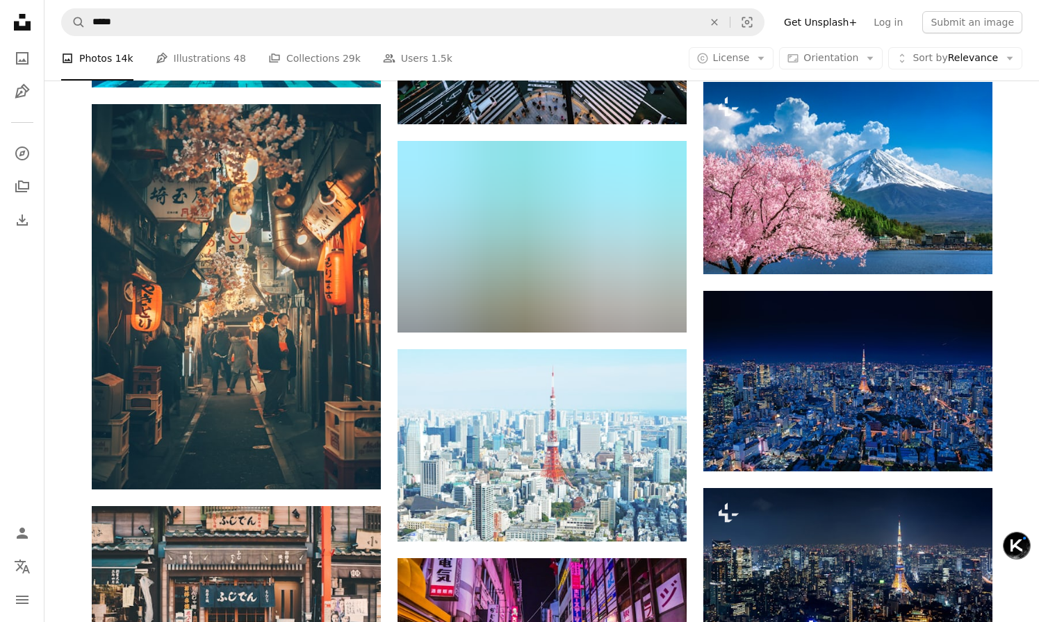
scroll to position [903, 0]
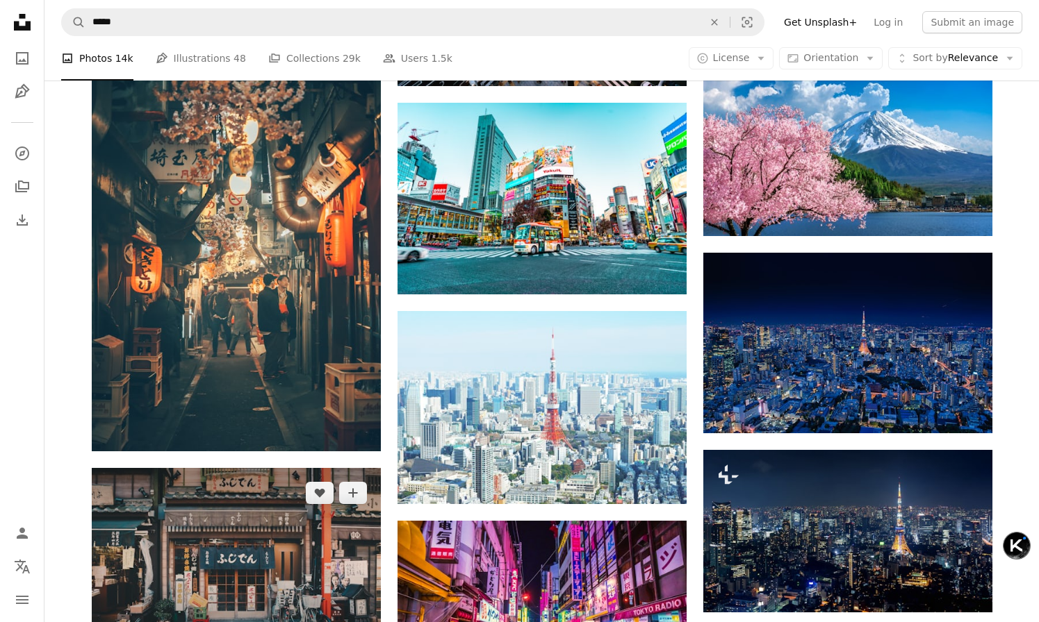
click at [254, 468] on img at bounding box center [236, 564] width 289 height 193
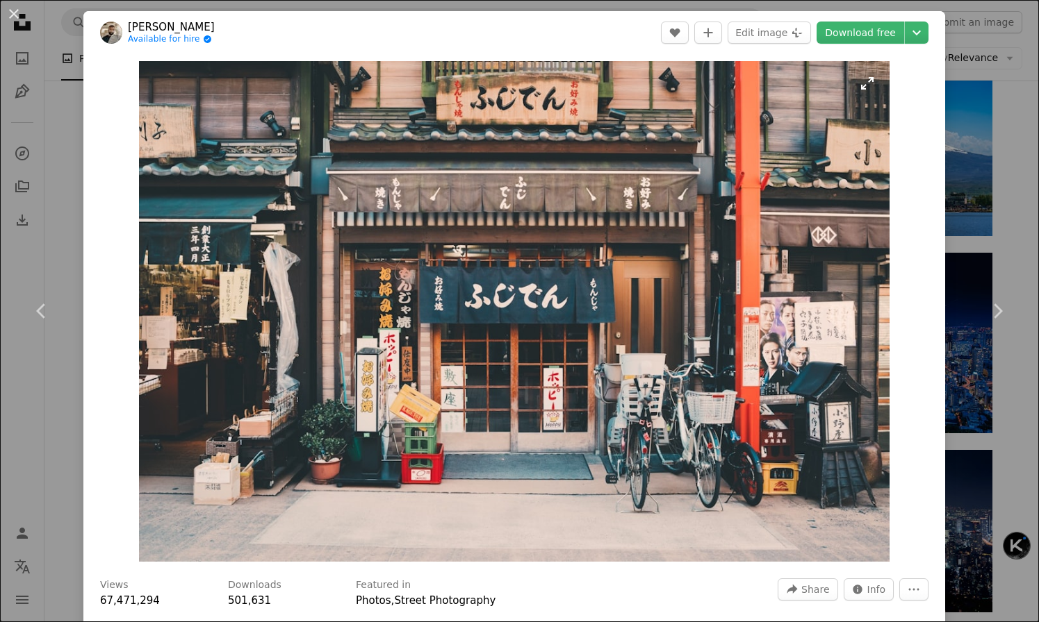
click at [554, 372] on img "Zoom in on this image" at bounding box center [514, 311] width 750 height 501
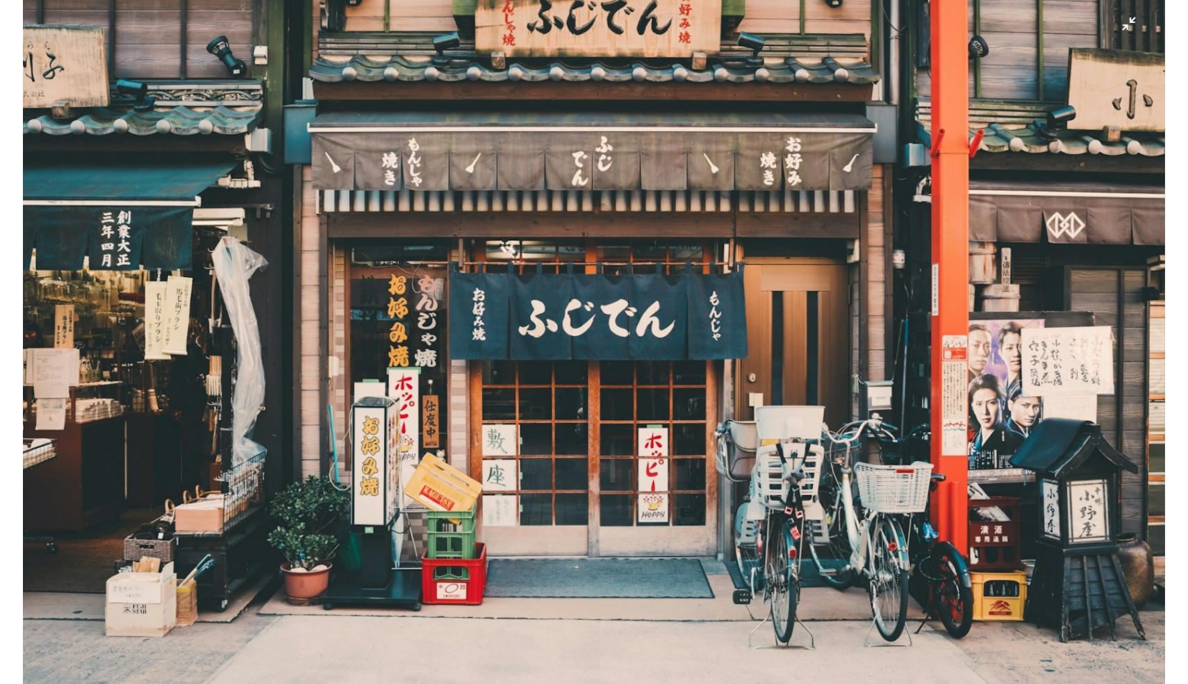
scroll to position [35, 0]
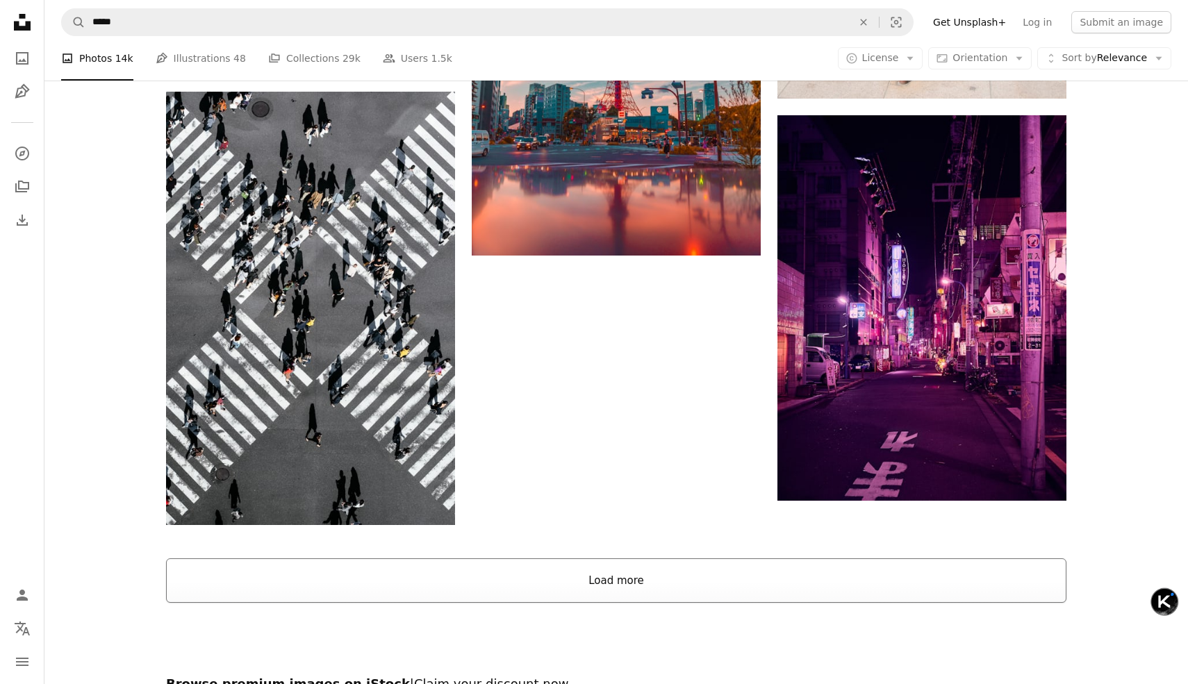
click at [470, 559] on button "Load more" at bounding box center [616, 581] width 900 height 44
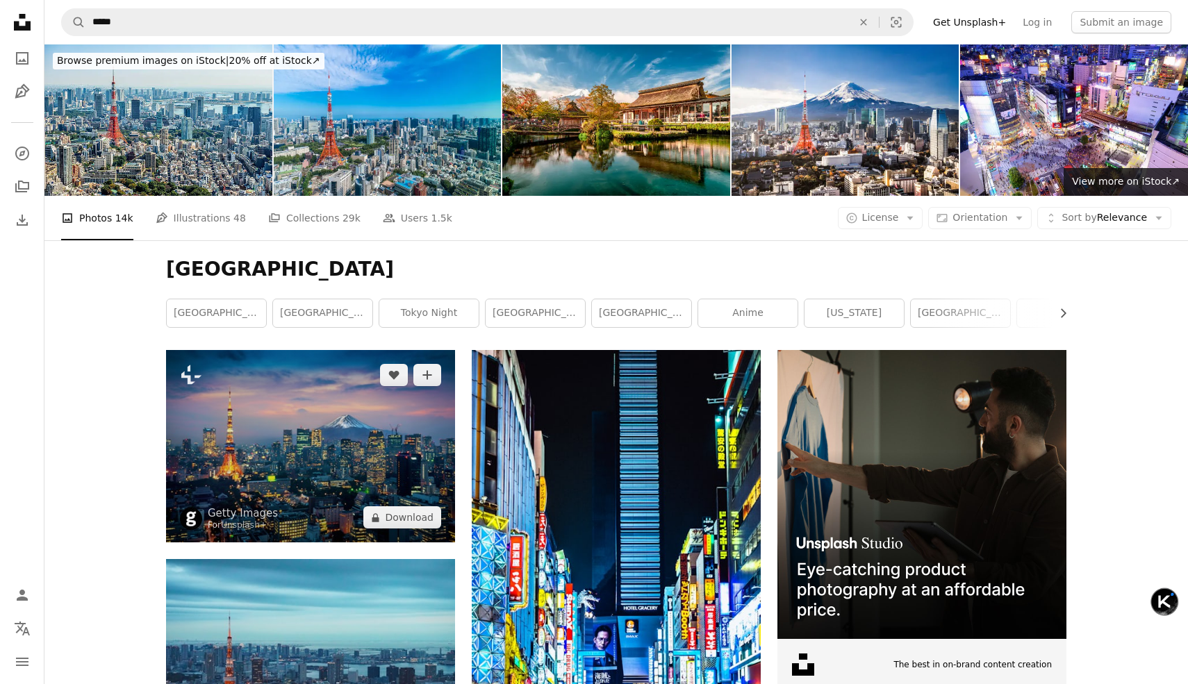
click at [325, 350] on img at bounding box center [310, 446] width 289 height 192
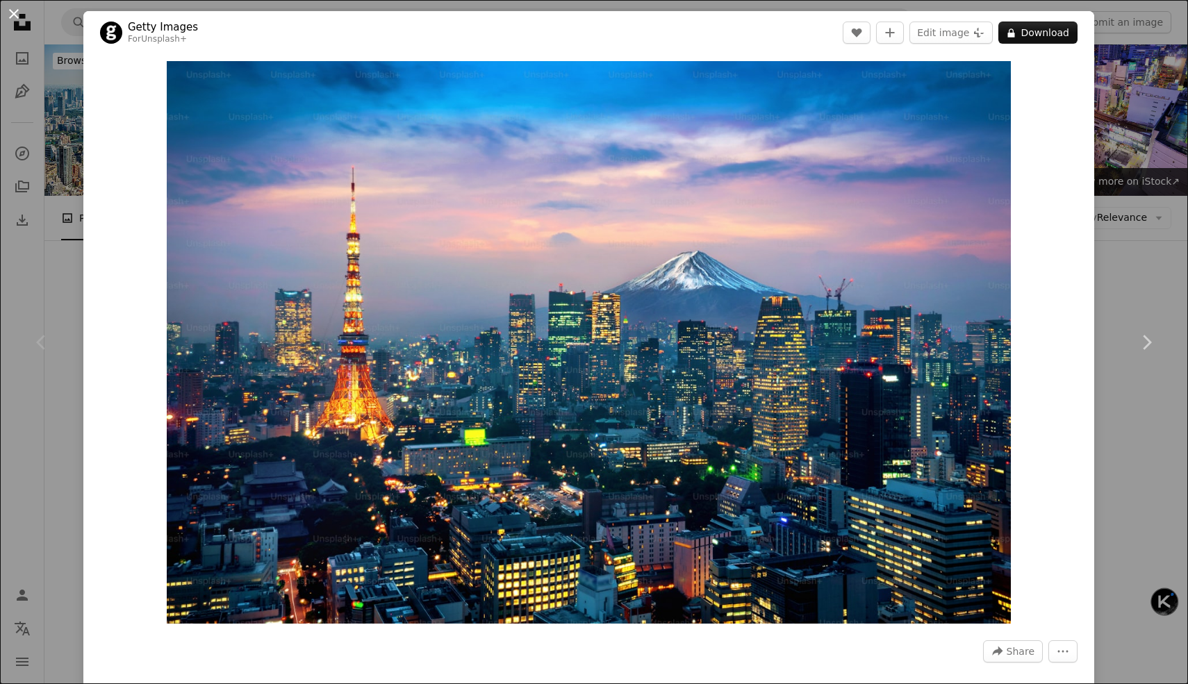
click at [17, 18] on button "An X shape" at bounding box center [14, 14] width 17 height 17
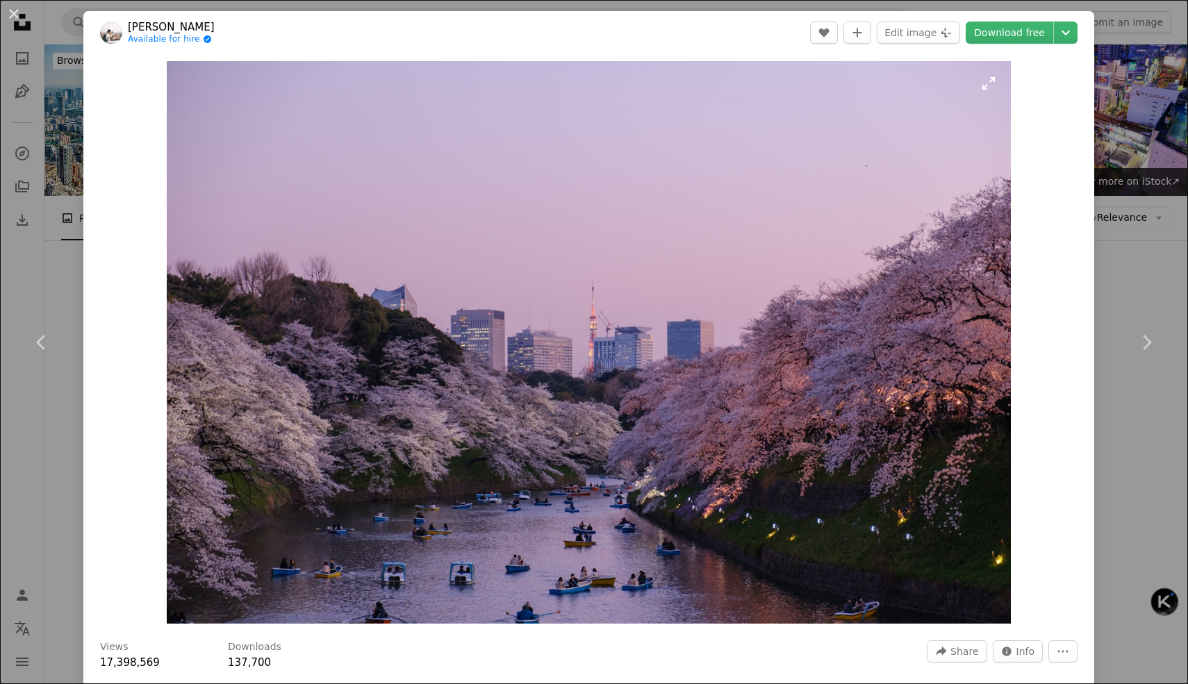
click at [612, 316] on img "Zoom in on this image" at bounding box center [589, 342] width 844 height 563
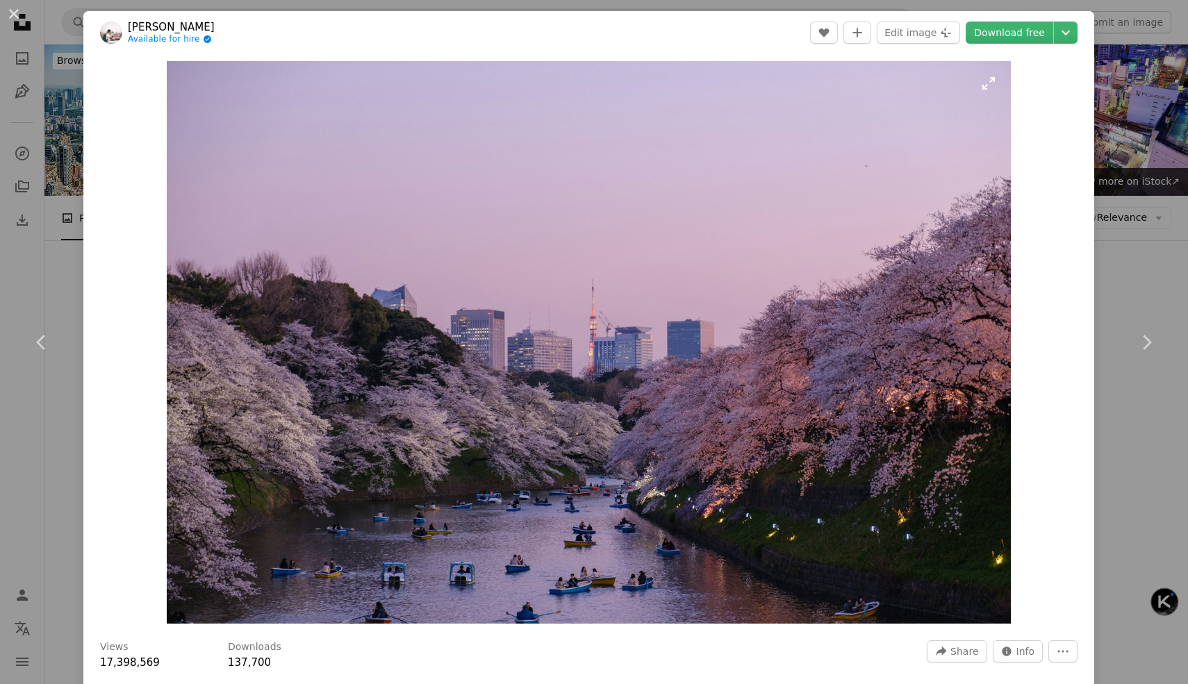
scroll to position [54, 0]
click at [612, 316] on img "Zoom out on this image" at bounding box center [593, 341] width 1189 height 793
click at [14, 17] on button "An X shape" at bounding box center [14, 14] width 17 height 17
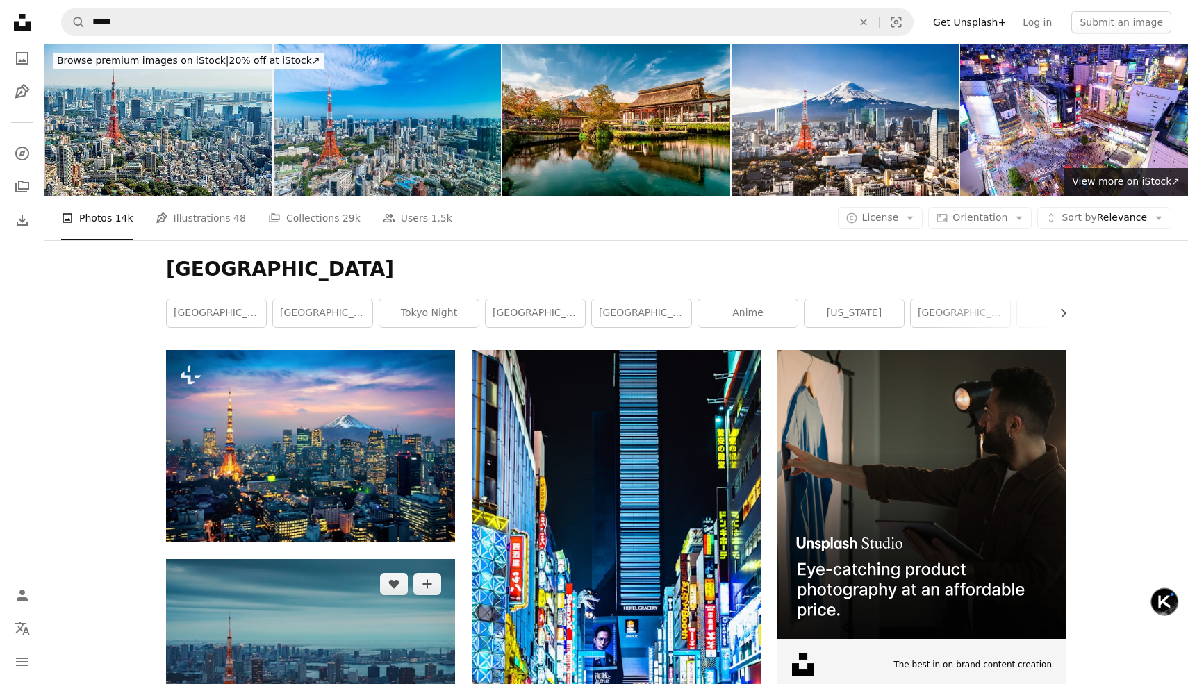
click at [336, 559] on img at bounding box center [310, 655] width 289 height 192
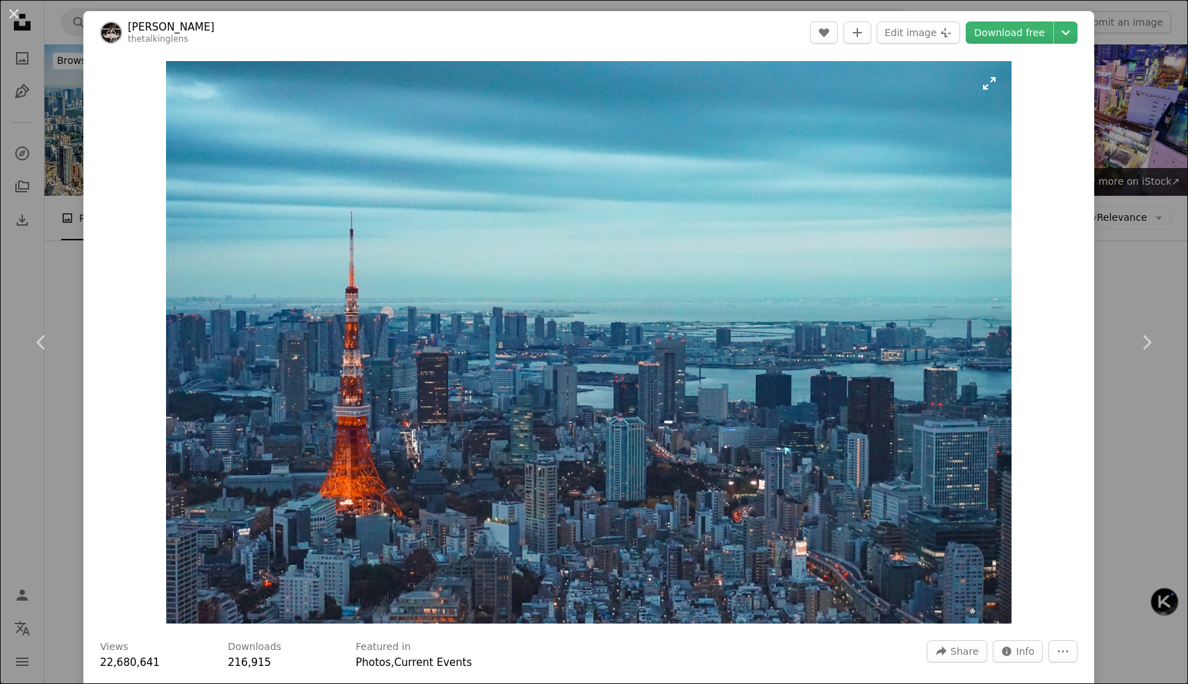
click at [477, 390] on img "Zoom in on this image" at bounding box center [588, 342] width 845 height 563
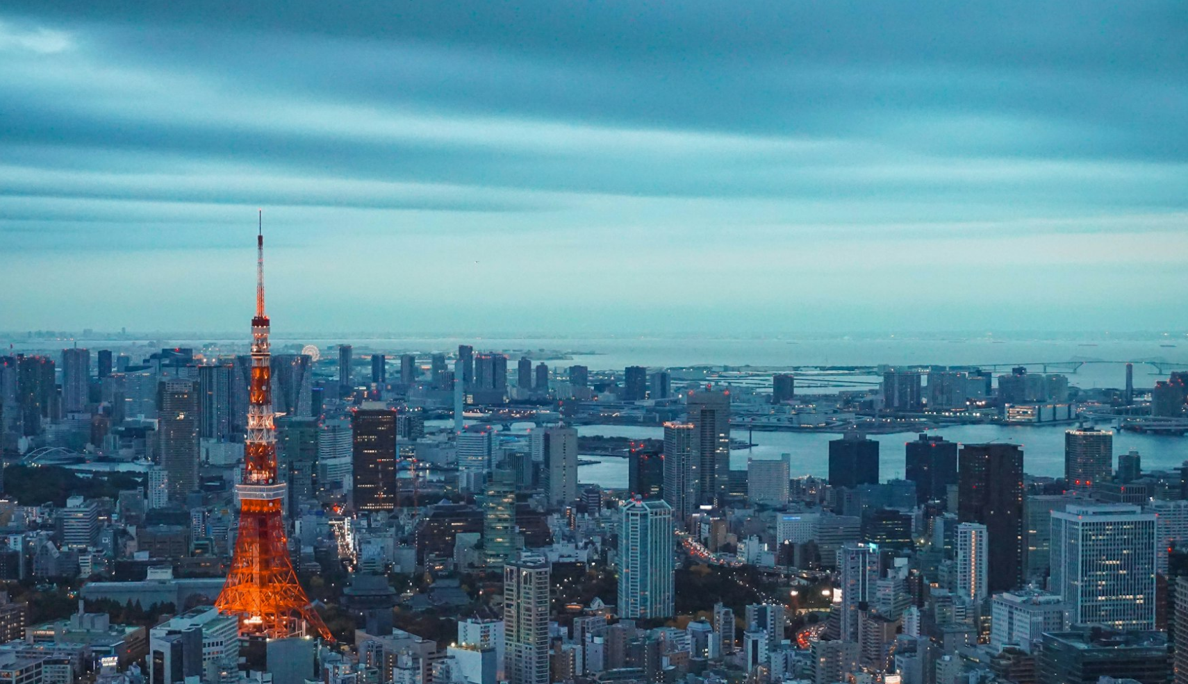
scroll to position [53, 0]
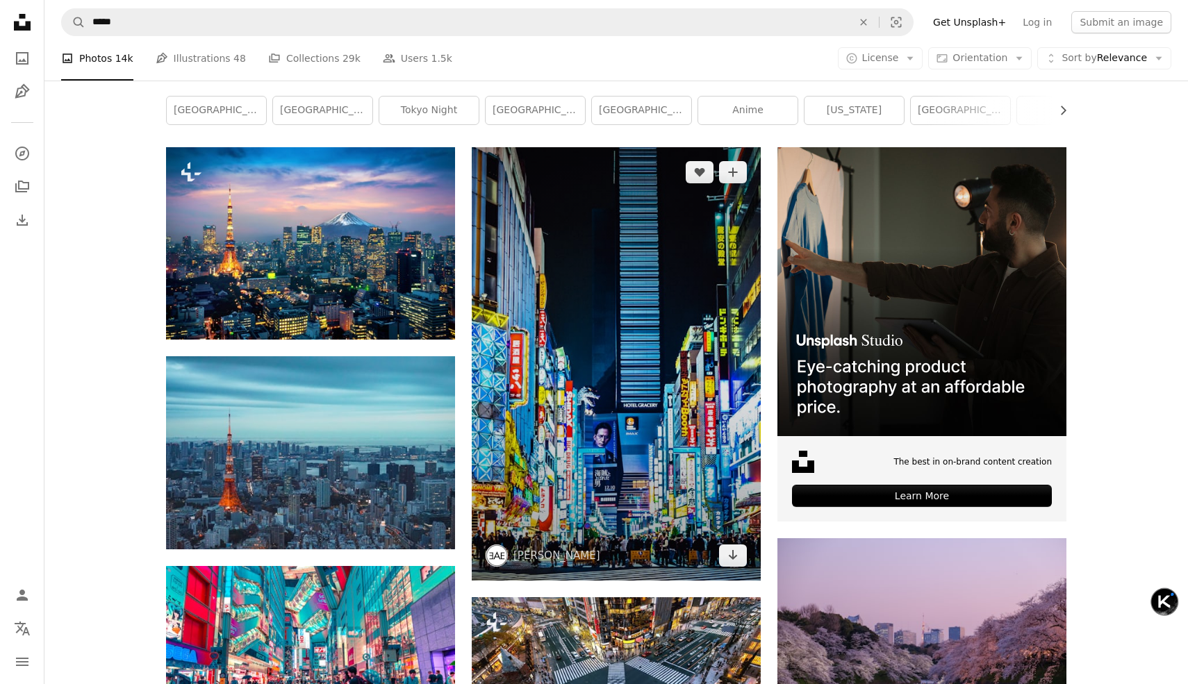
scroll to position [224, 0]
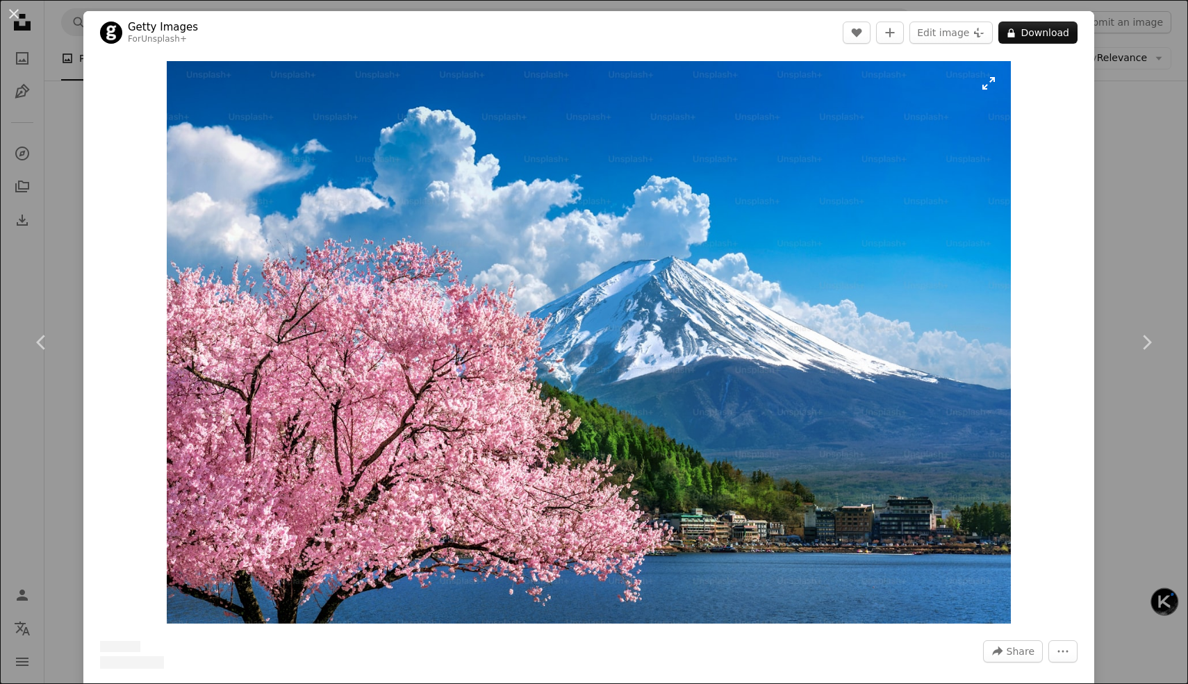
click at [526, 341] on img "Zoom in on this image" at bounding box center [589, 342] width 844 height 563
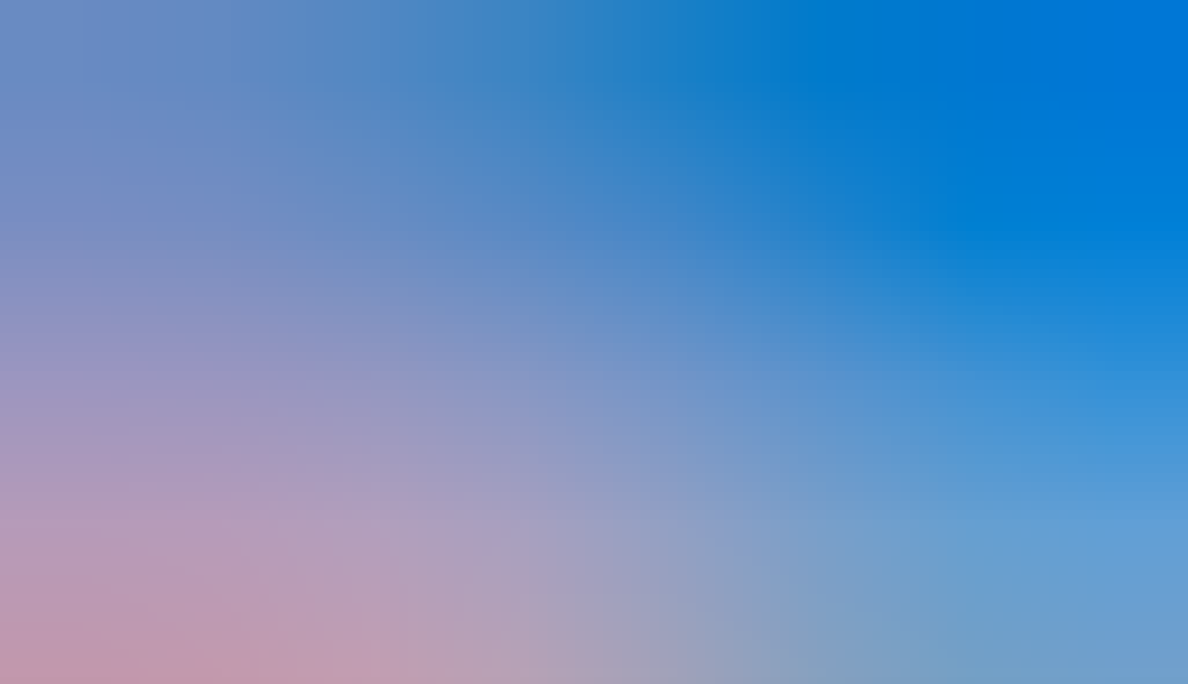
scroll to position [54, 0]
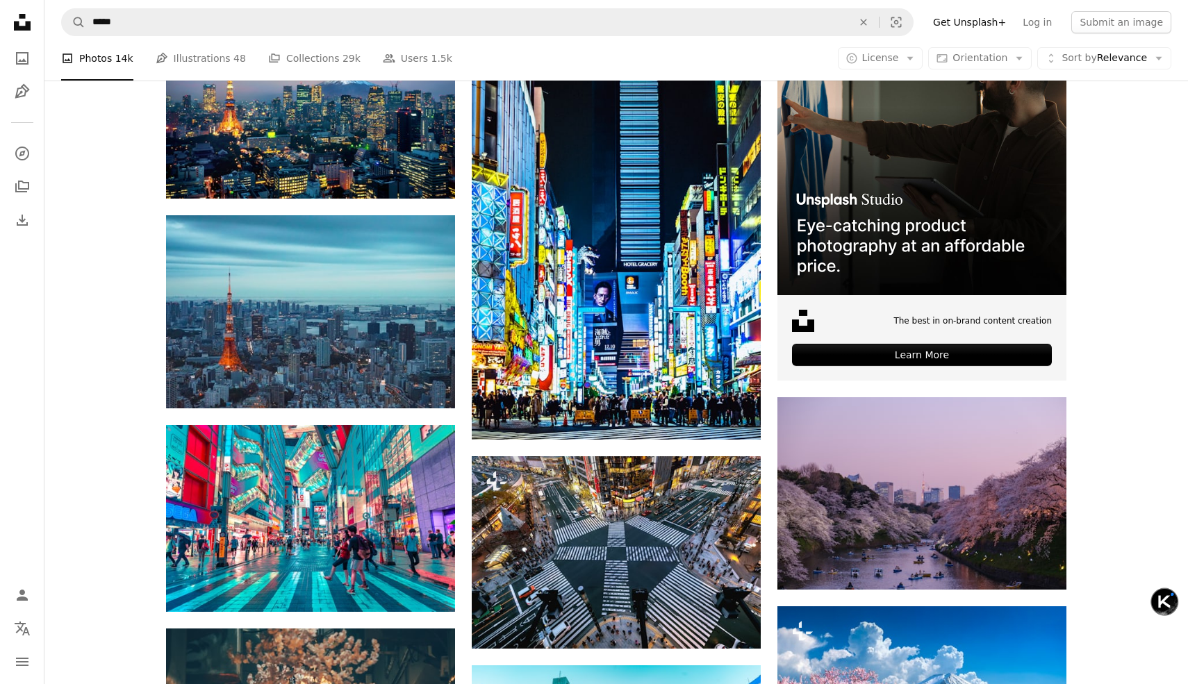
scroll to position [345, 0]
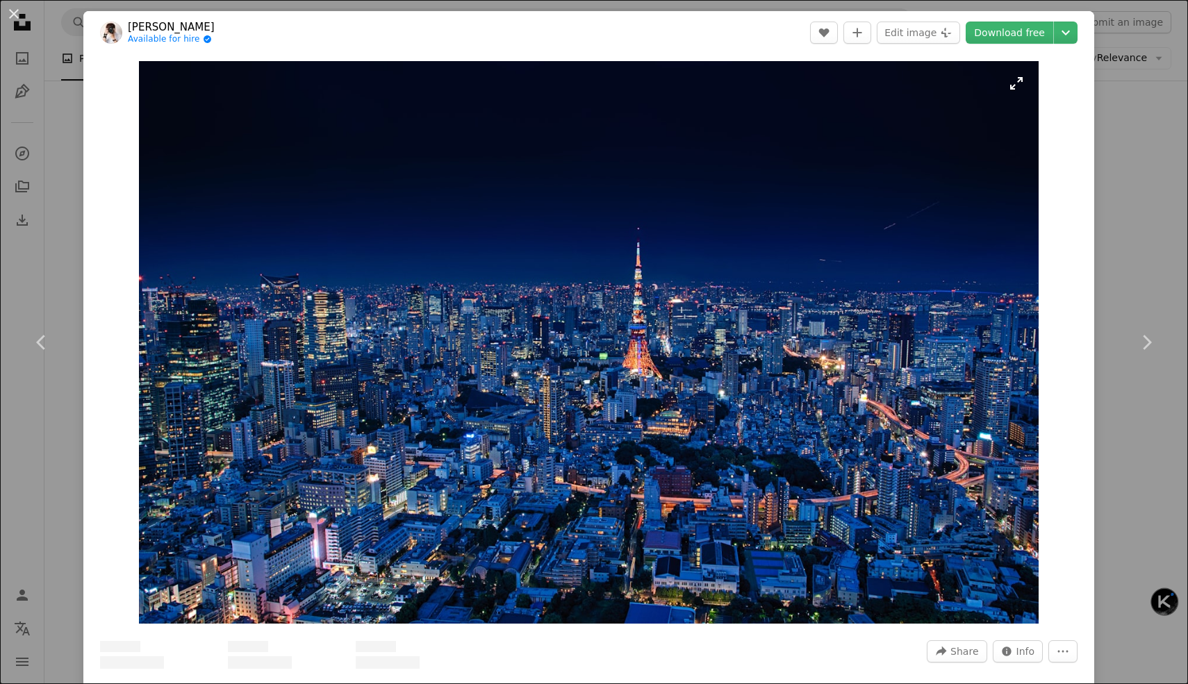
click at [549, 344] on img "Zoom in on this image" at bounding box center [589, 342] width 900 height 563
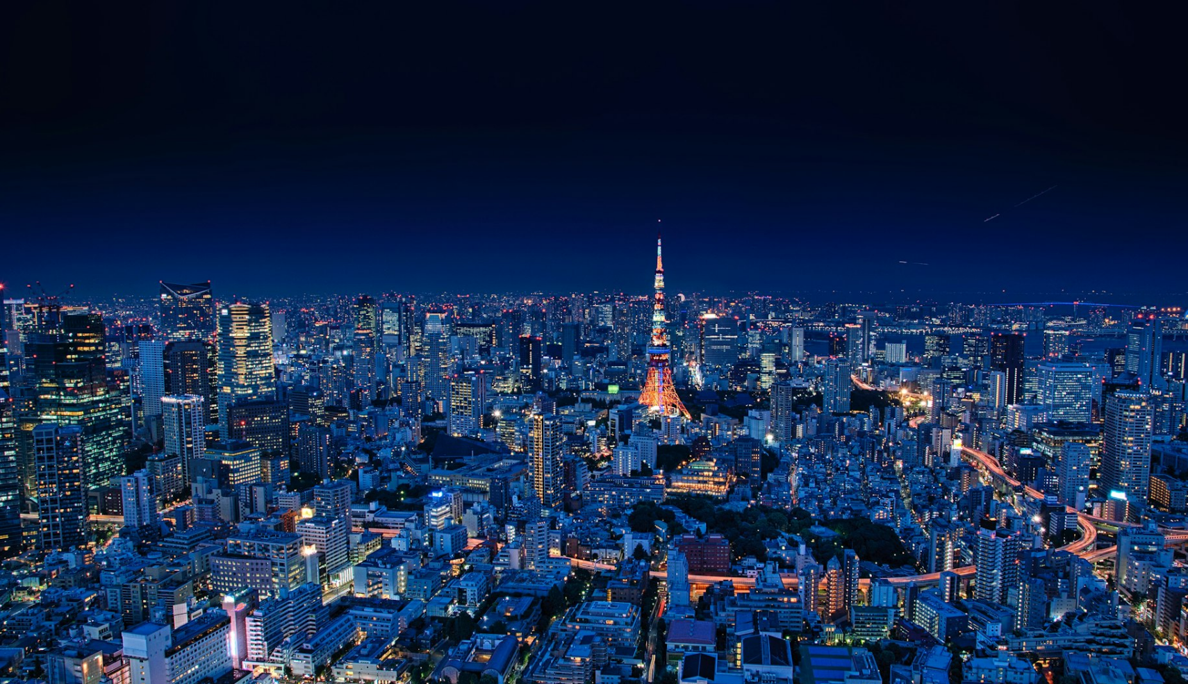
scroll to position [30, 0]
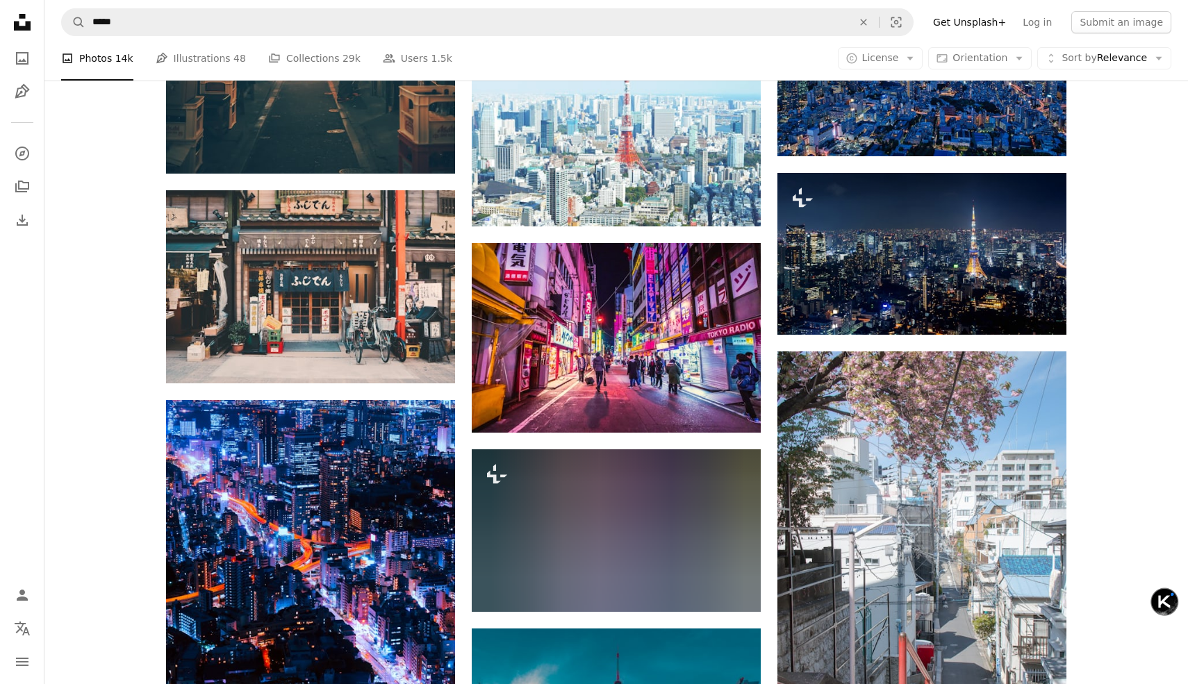
scroll to position [1043, 0]
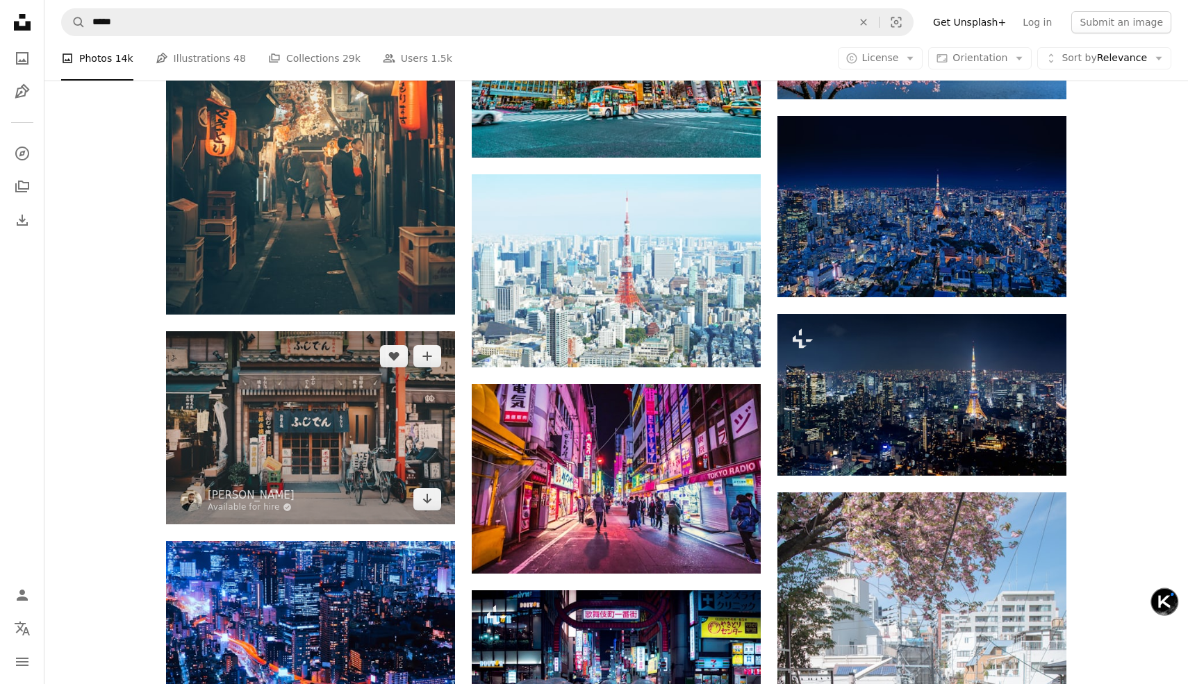
click at [332, 331] on img at bounding box center [310, 427] width 289 height 193
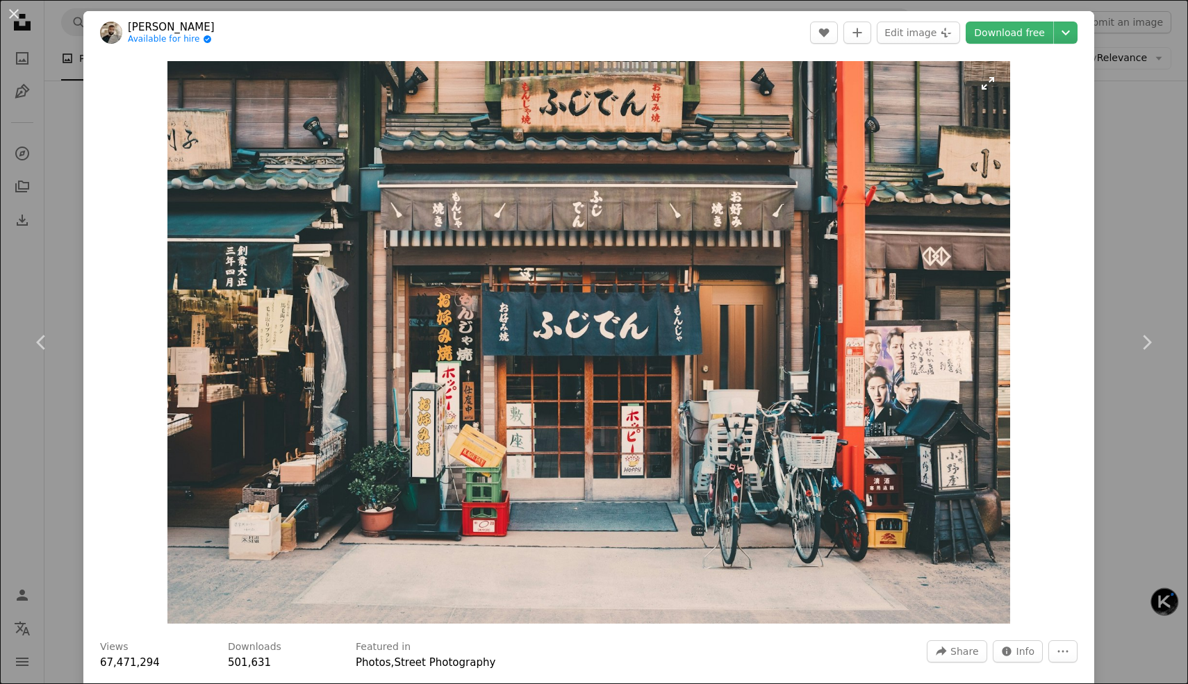
click at [563, 246] on img "Zoom in on this image" at bounding box center [588, 342] width 843 height 563
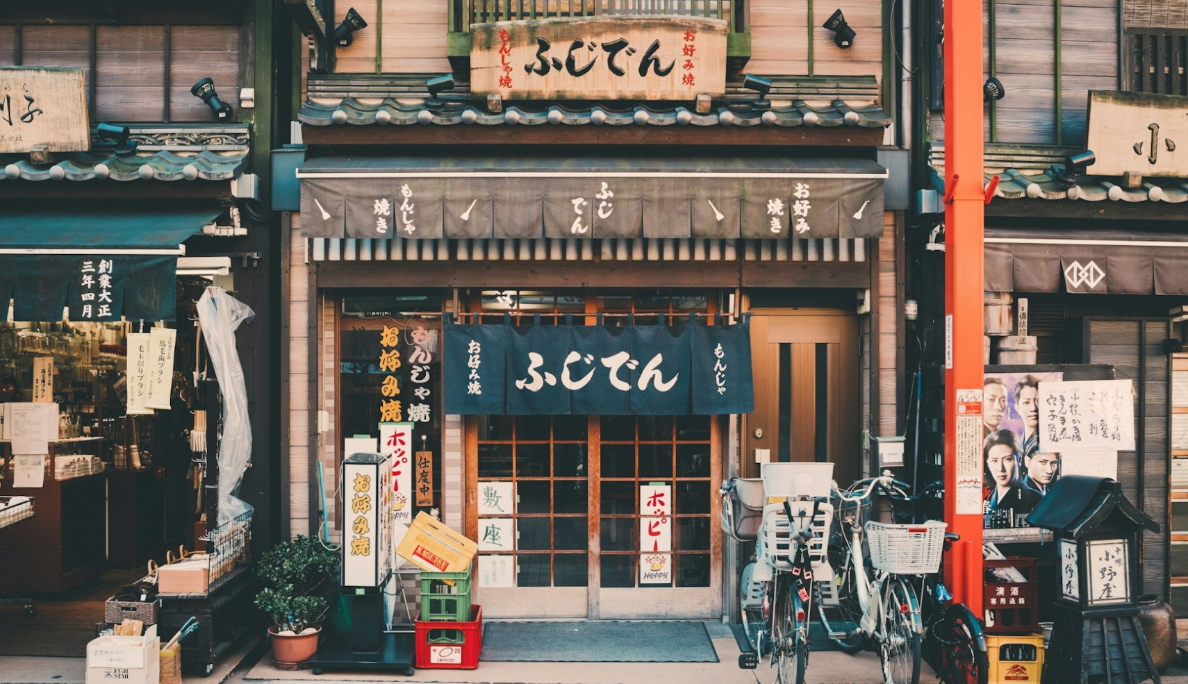
scroll to position [55, 0]
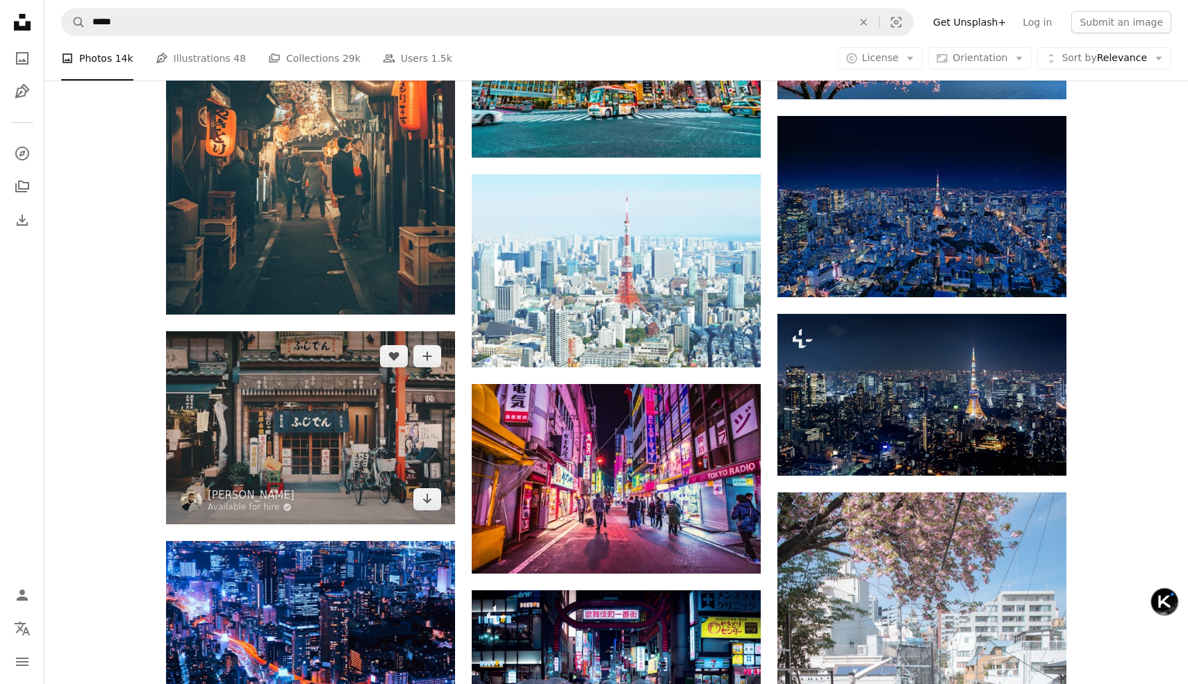
click at [252, 331] on img at bounding box center [310, 427] width 289 height 193
